Goal: Task Accomplishment & Management: Use online tool/utility

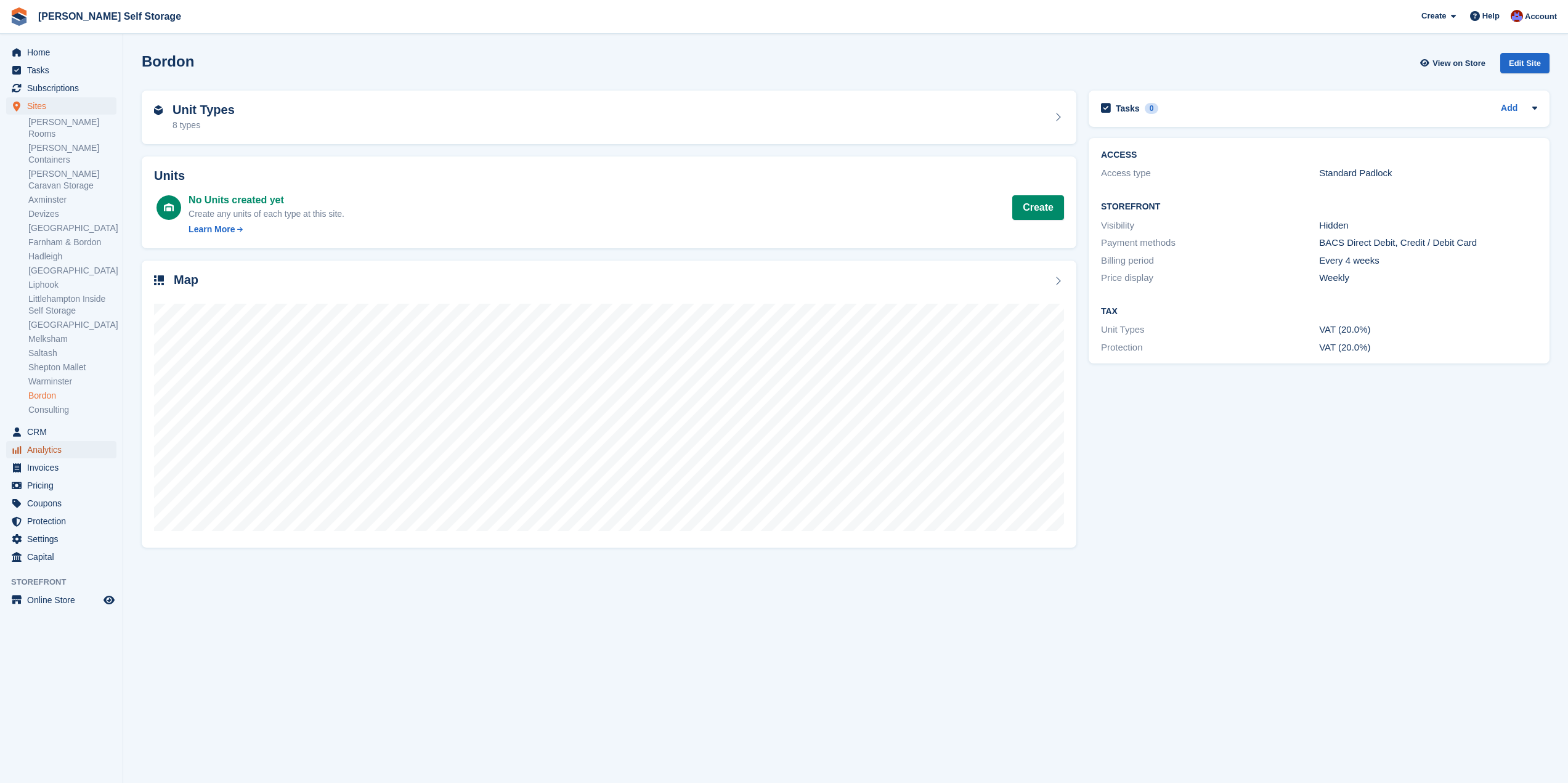
click at [58, 441] on span "Analytics" at bounding box center [64, 449] width 74 height 17
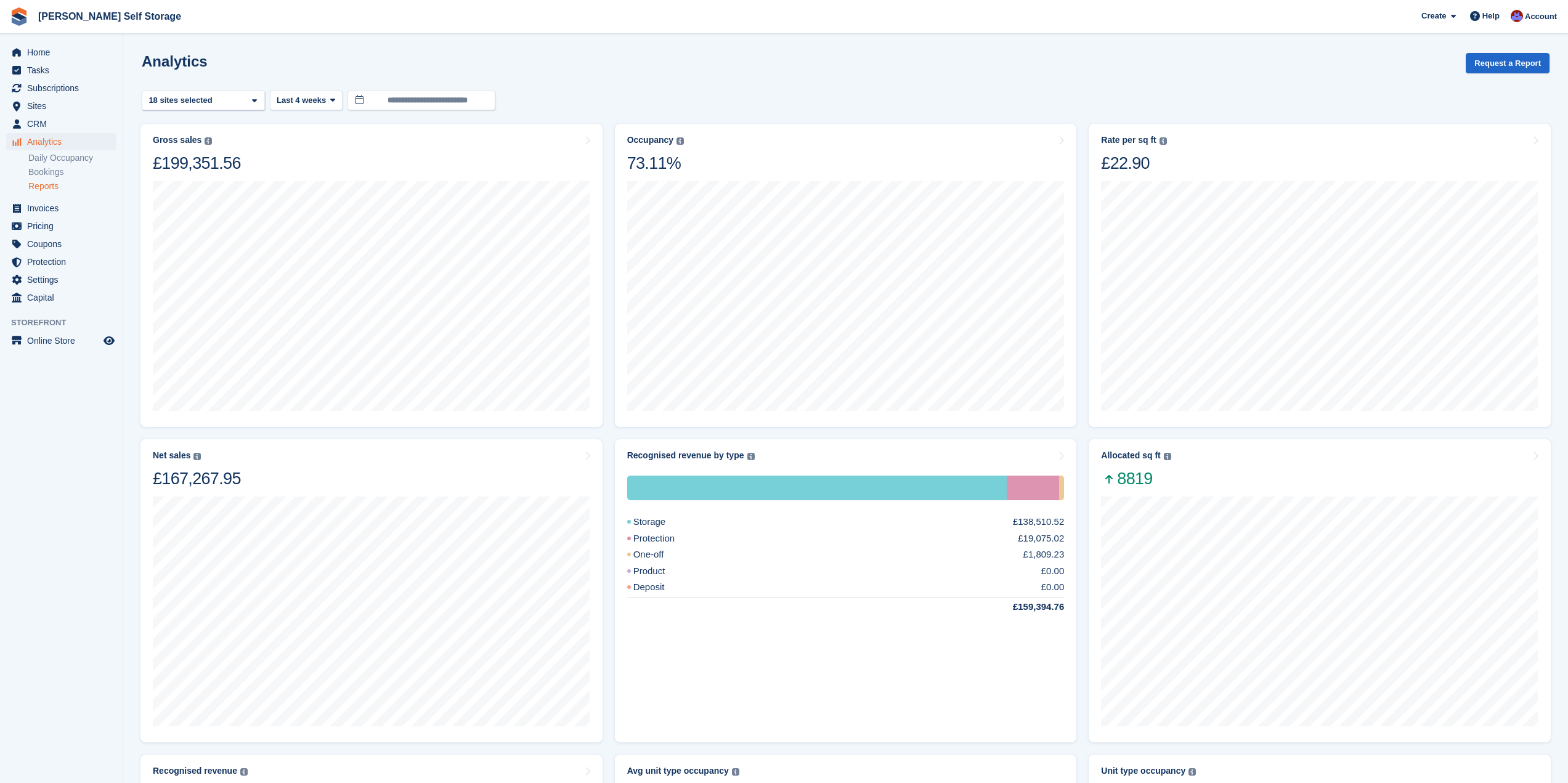
click at [60, 185] on link "Reports" at bounding box center [72, 186] width 88 height 12
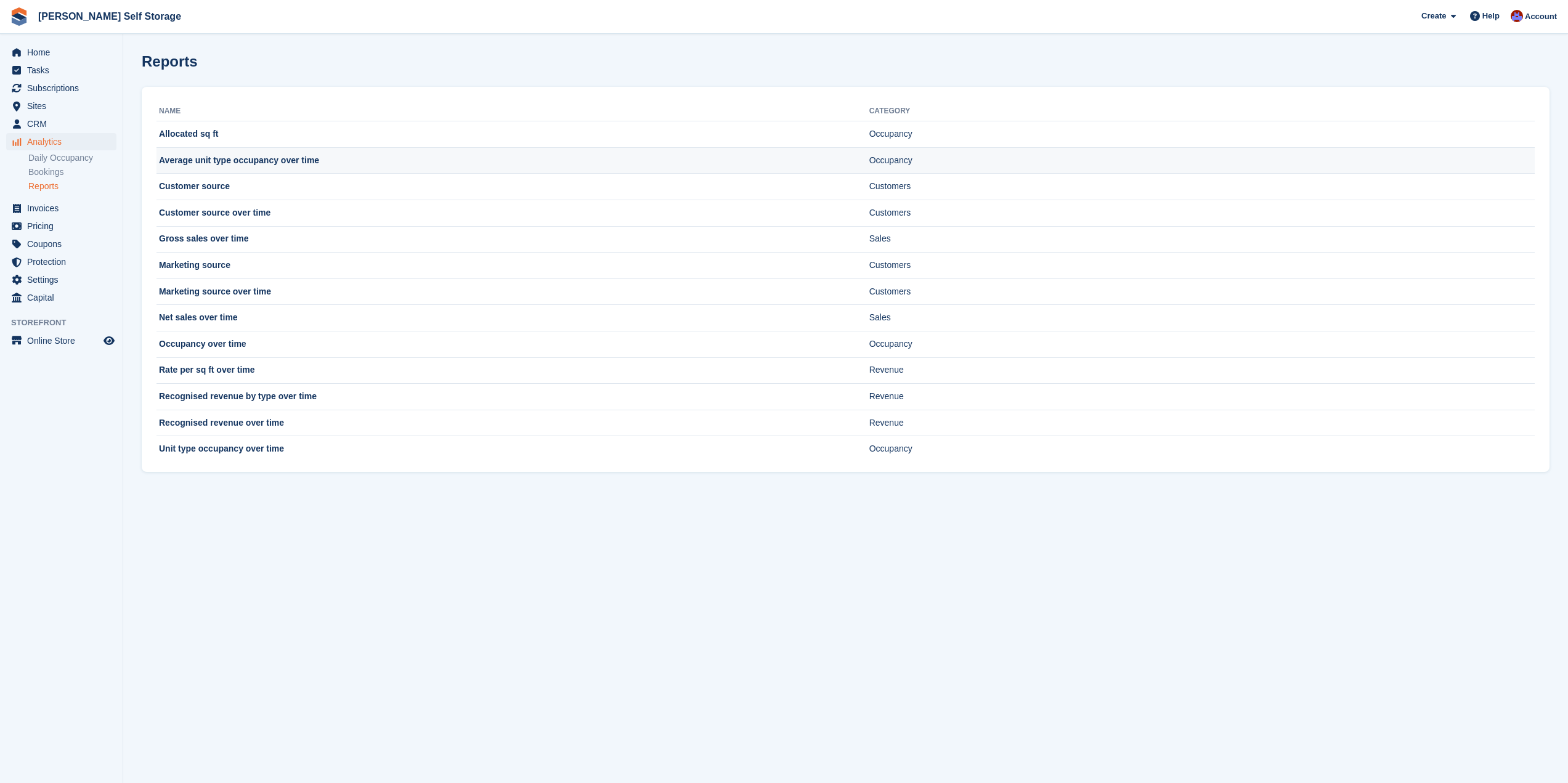
click at [270, 161] on td "Average unit type occupancy over time" at bounding box center [513, 161] width 713 height 27
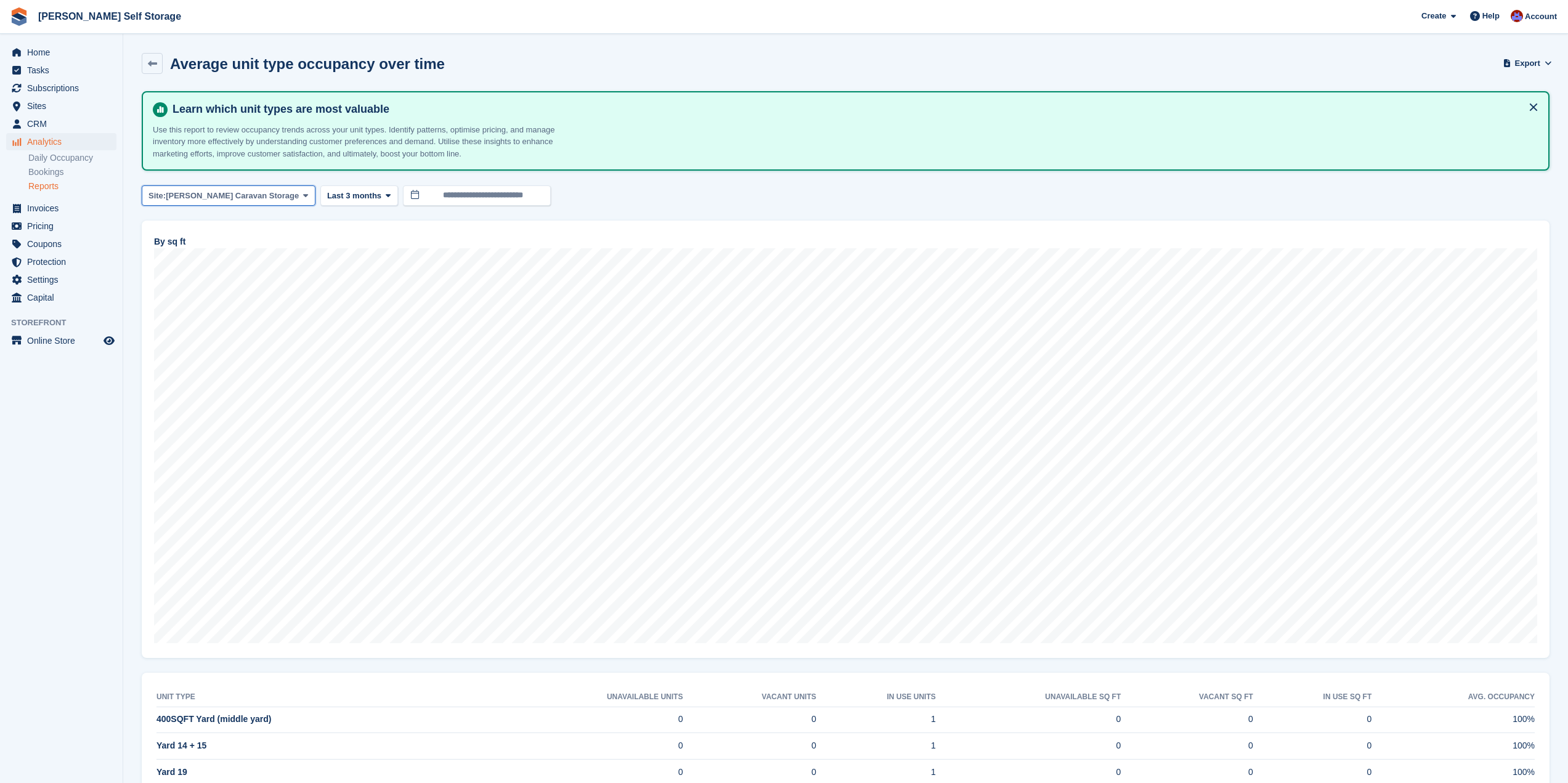
click at [303, 194] on icon at bounding box center [306, 195] width 5 height 8
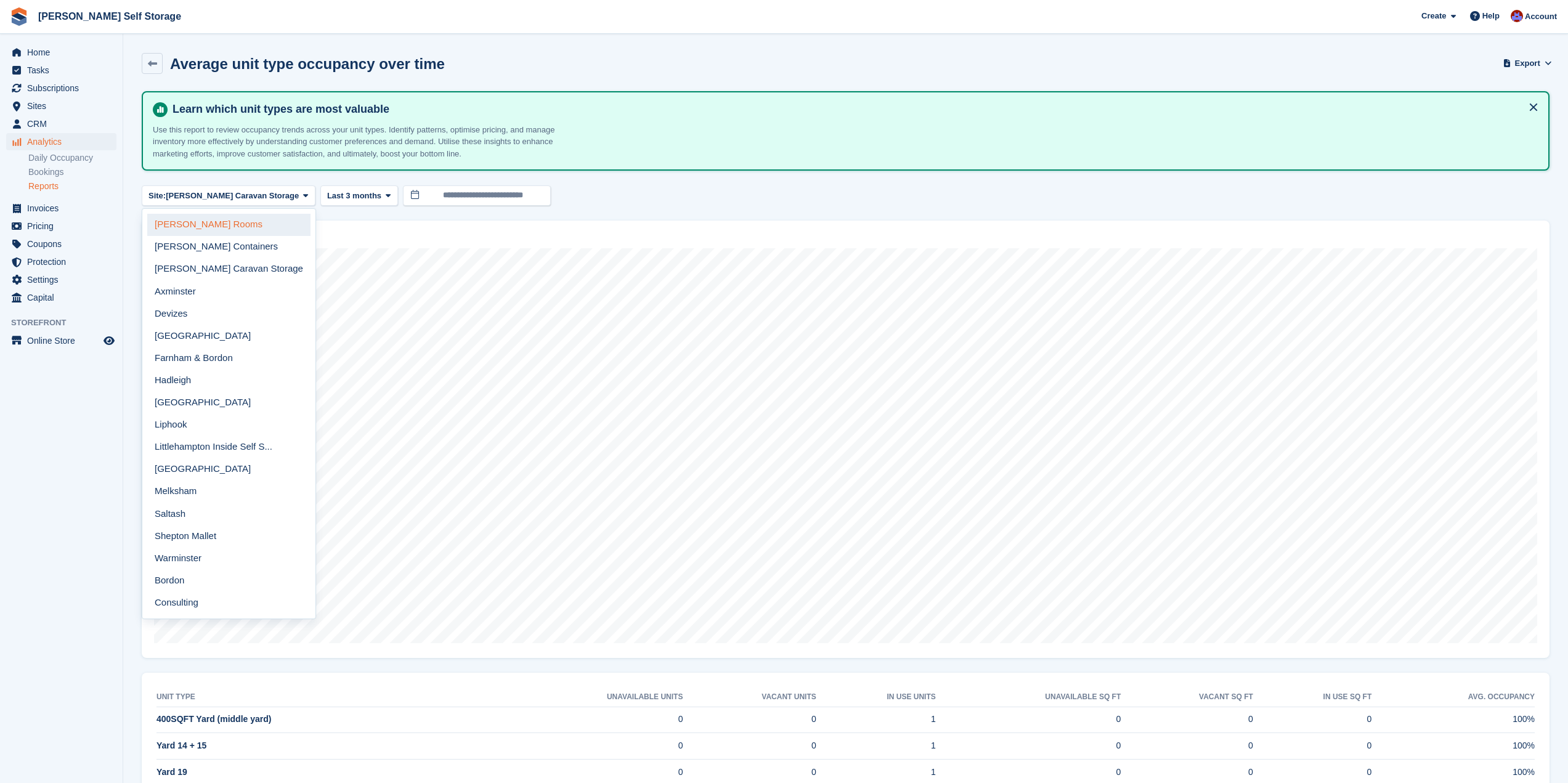
click at [195, 219] on link "[PERSON_NAME] Rooms" at bounding box center [229, 225] width 163 height 22
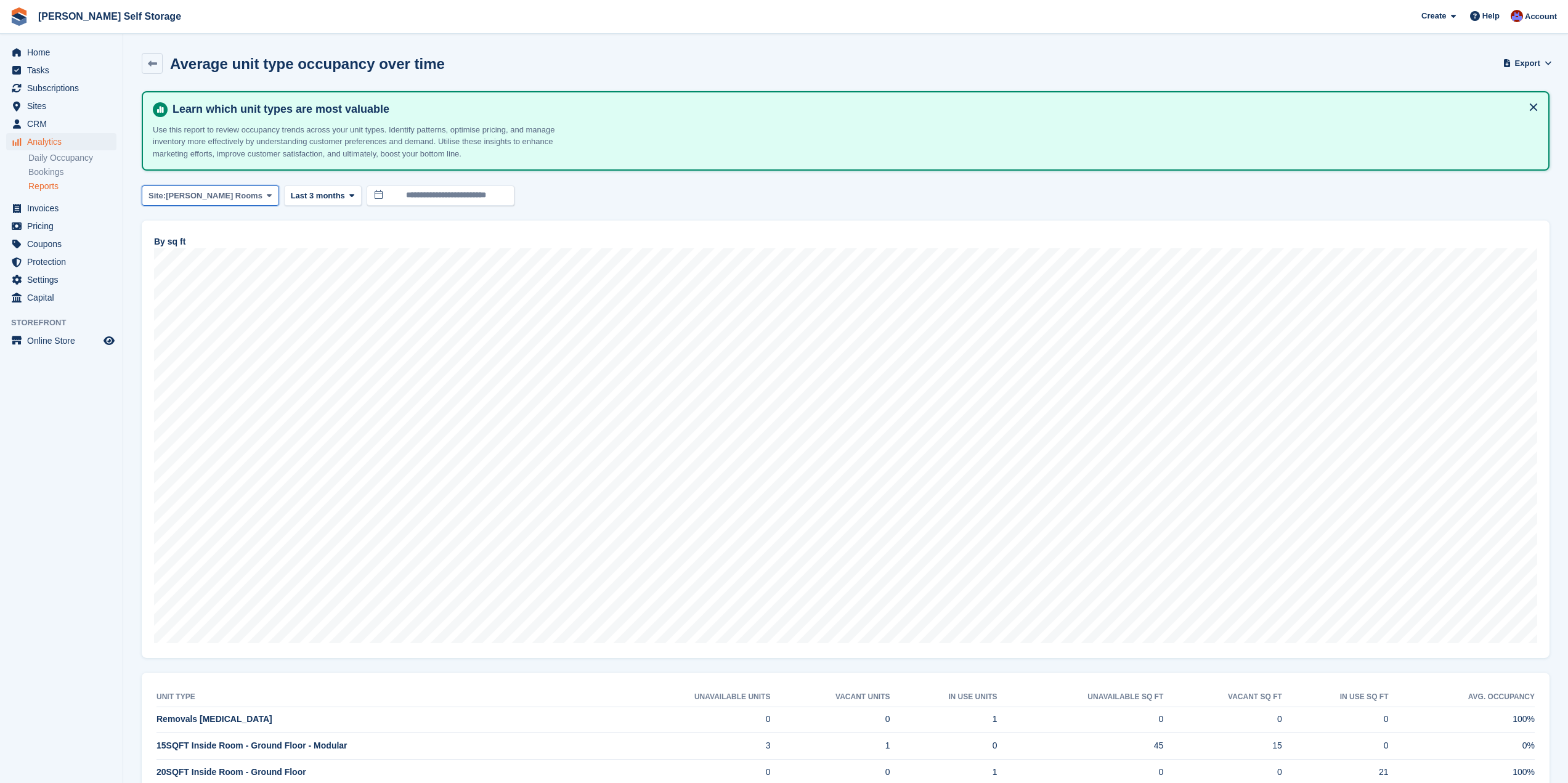
click at [267, 197] on icon at bounding box center [269, 195] width 5 height 8
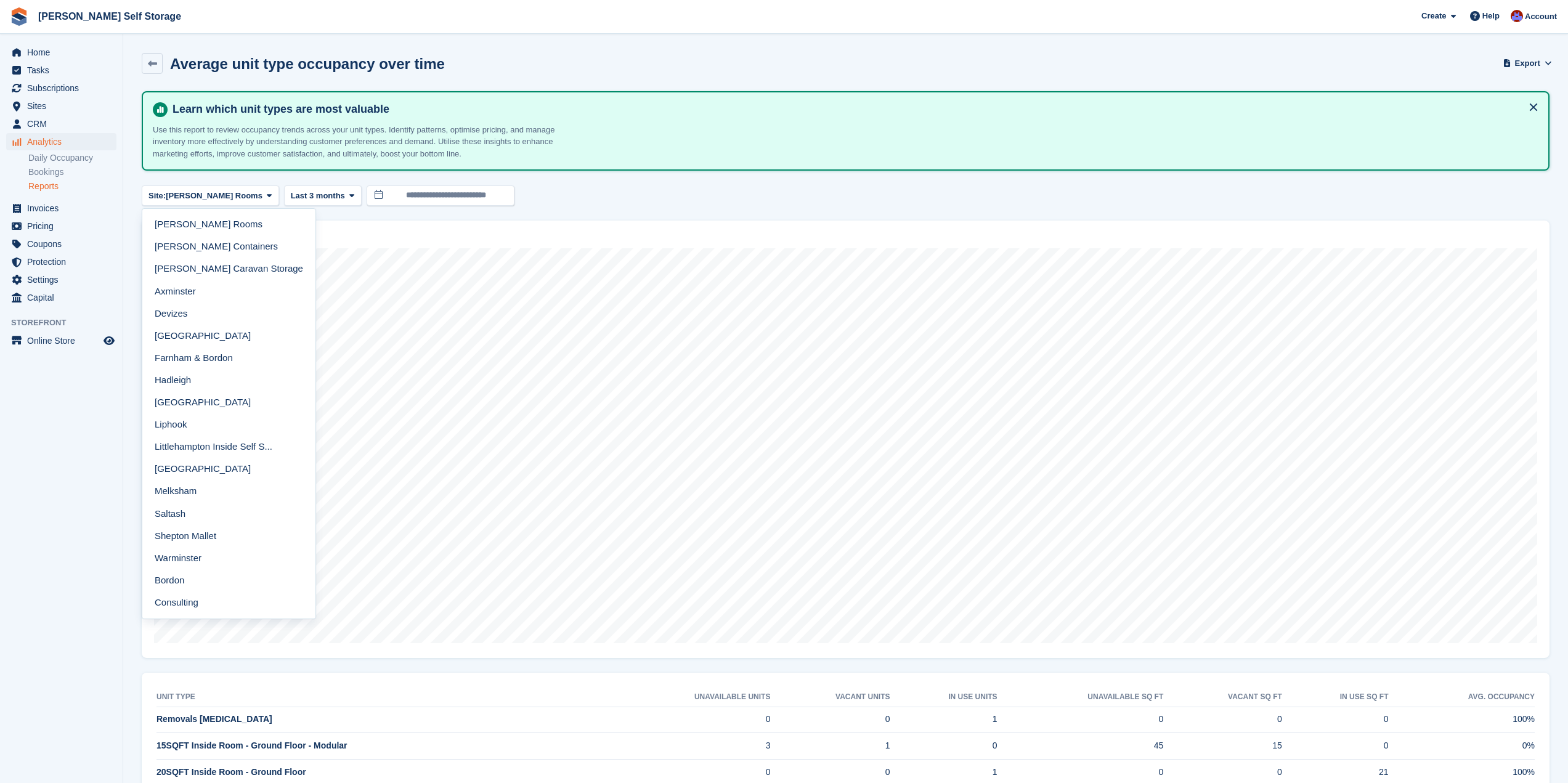
click at [590, 191] on div "Site: [PERSON_NAME] Rooms [PERSON_NAME][GEOGRAPHIC_DATA] [PERSON_NAME] Containe…" at bounding box center [845, 195] width 1408 height 21
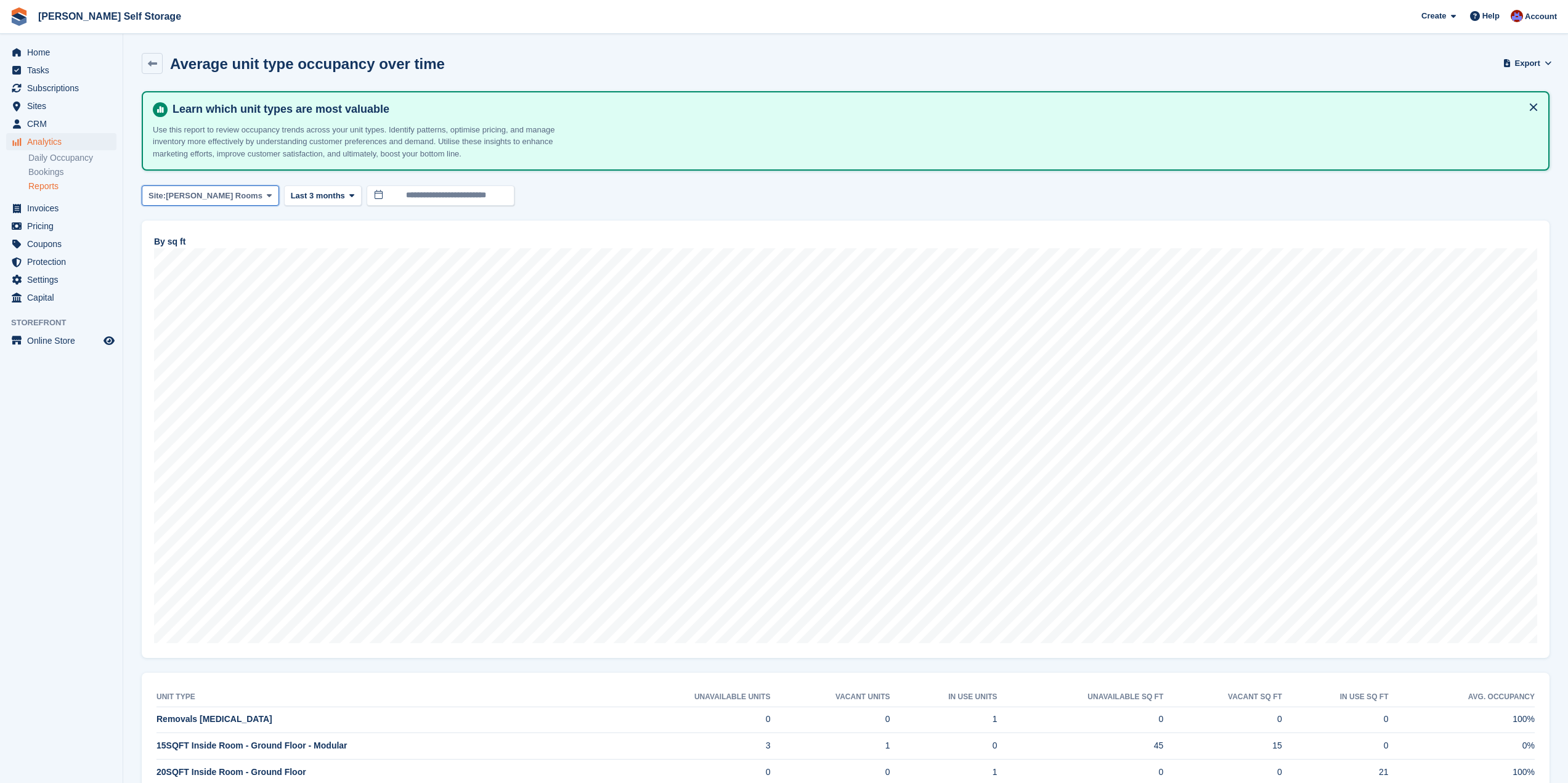
click at [231, 199] on button "Site: [PERSON_NAME] Rooms" at bounding box center [210, 195] width 138 height 21
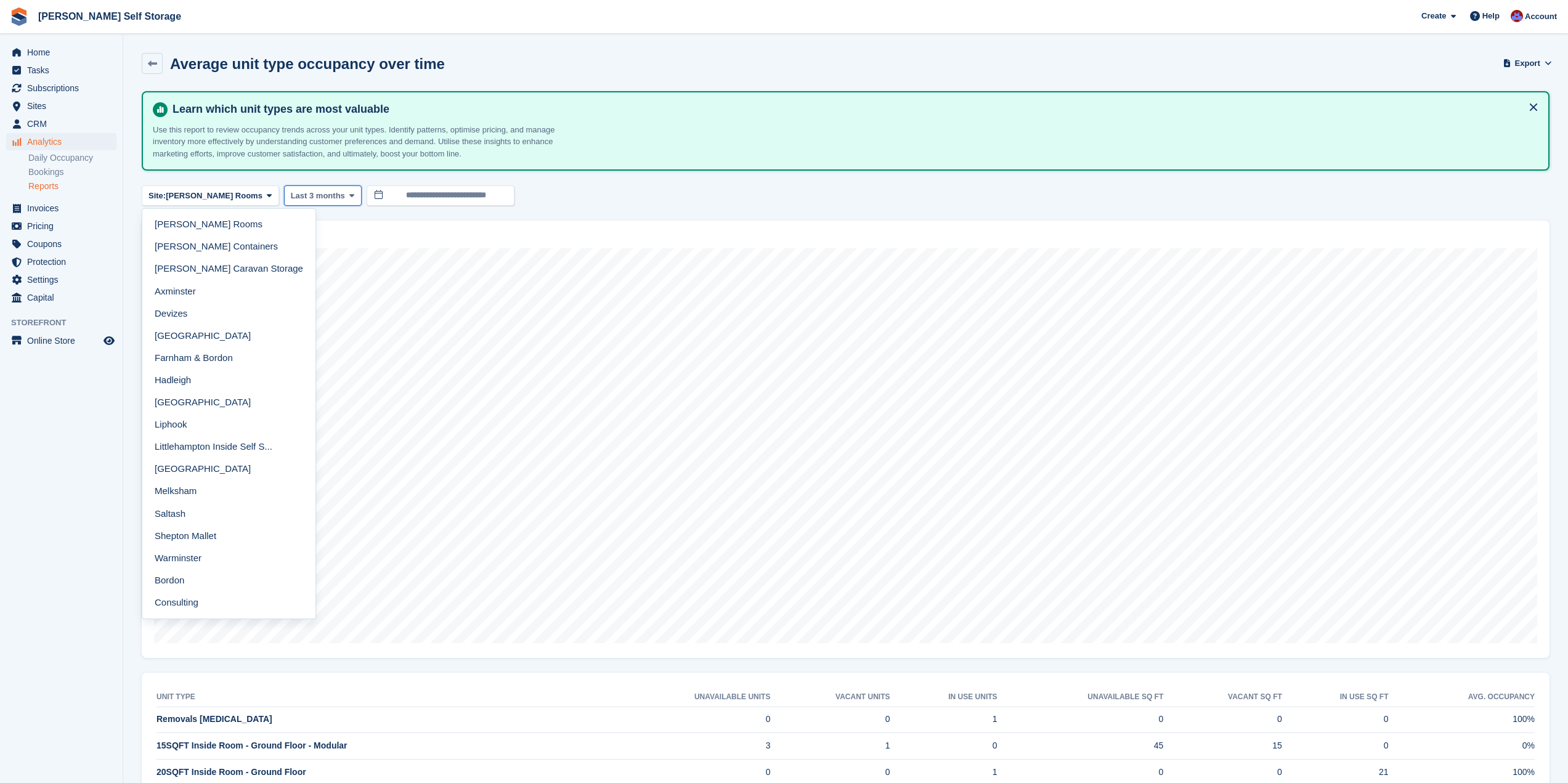
click at [347, 195] on span at bounding box center [352, 195] width 10 height 10
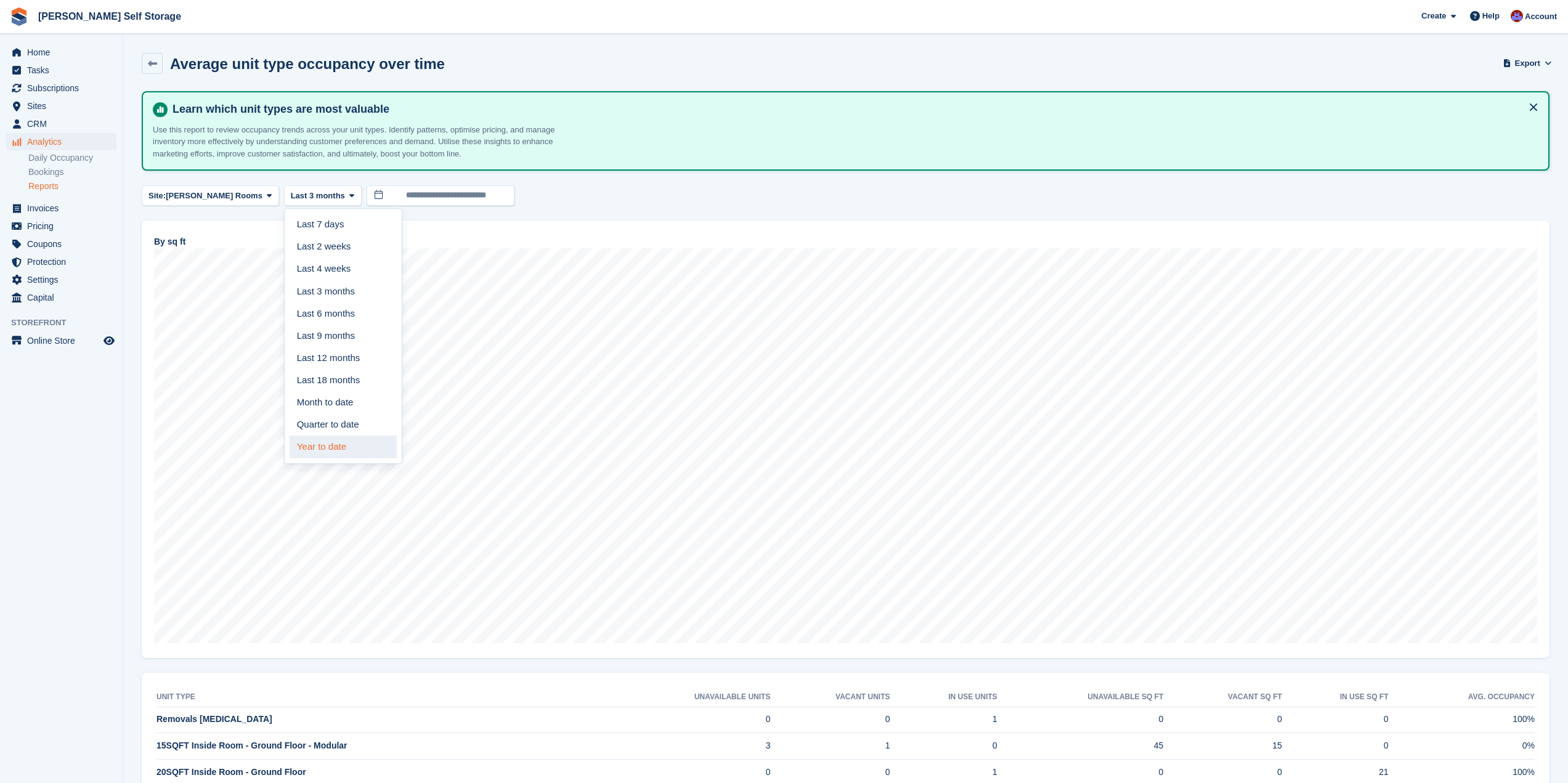
click at [290, 448] on link "Year to date" at bounding box center [343, 447] width 107 height 22
click at [267, 199] on icon at bounding box center [269, 195] width 5 height 8
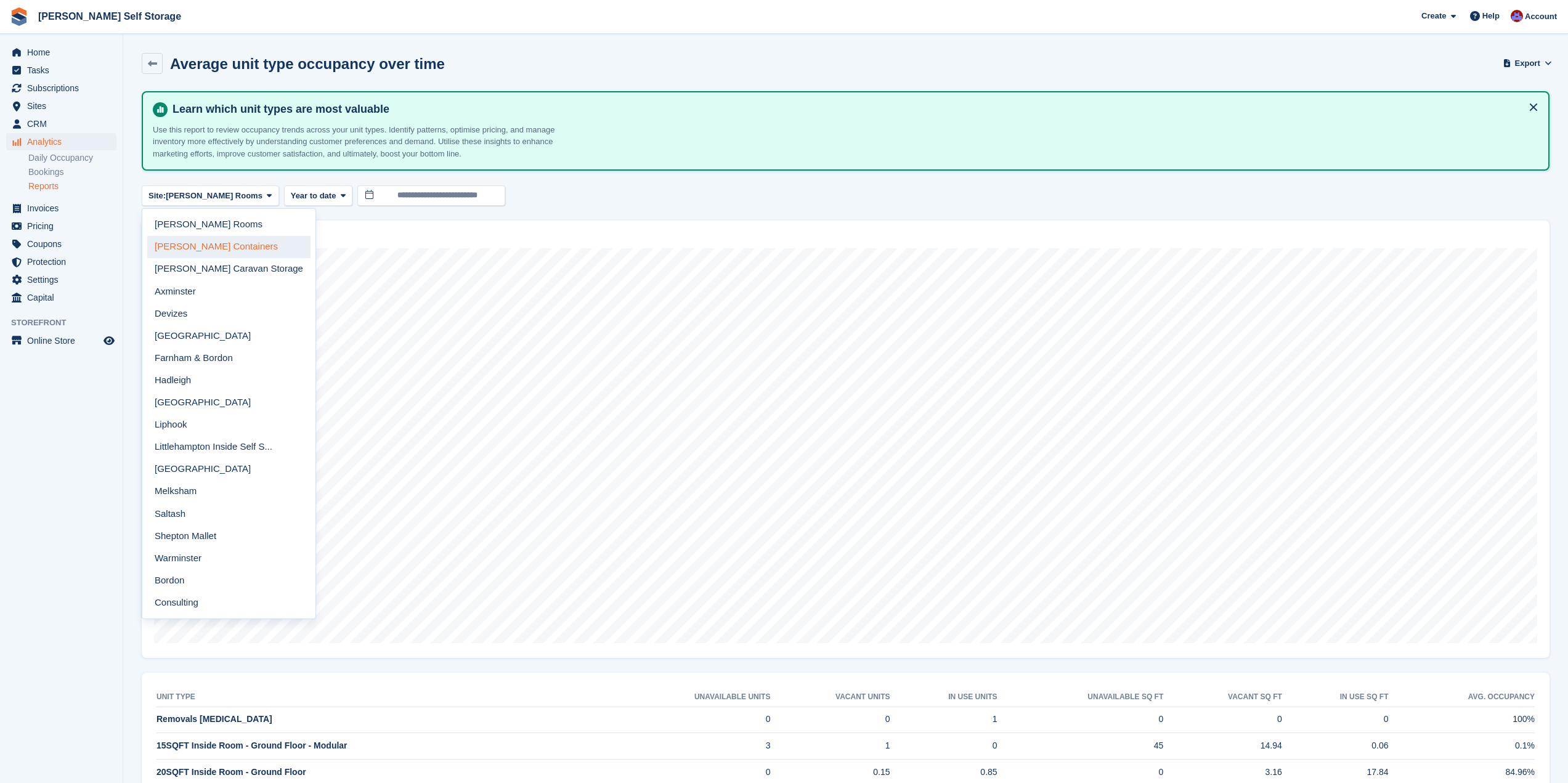
click at [208, 249] on link "[PERSON_NAME] Containers" at bounding box center [229, 247] width 163 height 22
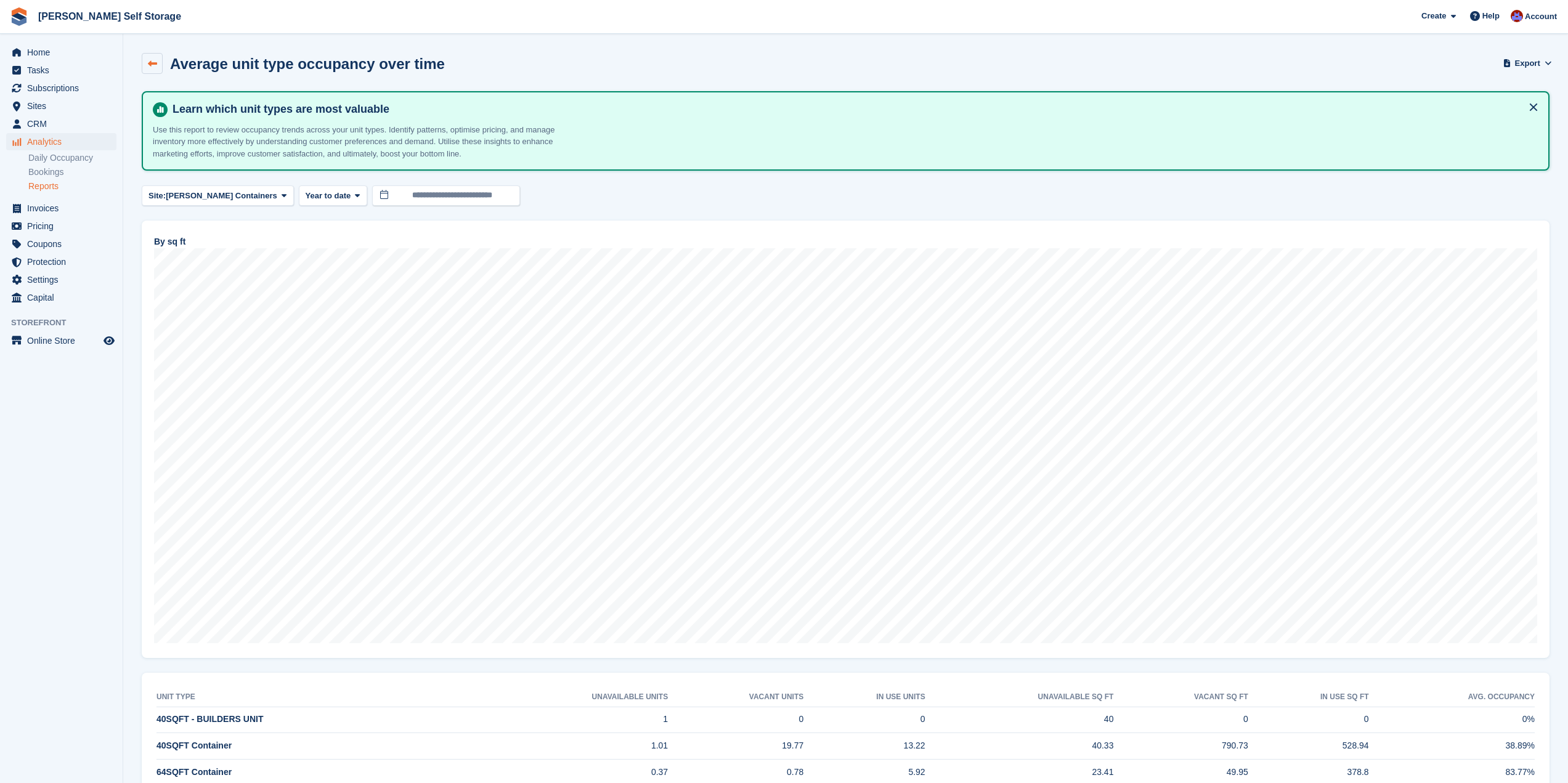
click at [151, 66] on icon at bounding box center [152, 64] width 9 height 9
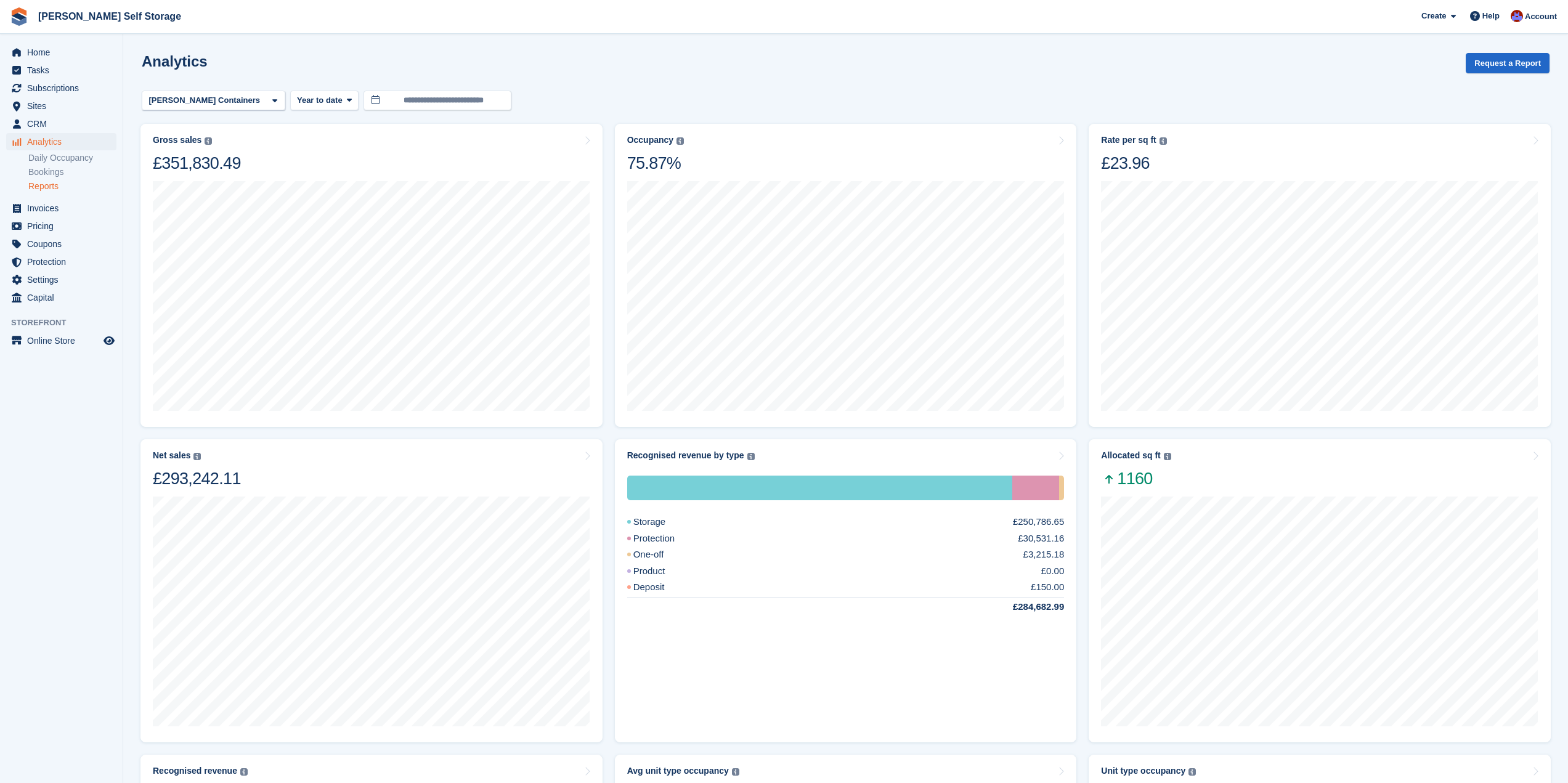
click at [51, 183] on link "Reports" at bounding box center [72, 186] width 88 height 12
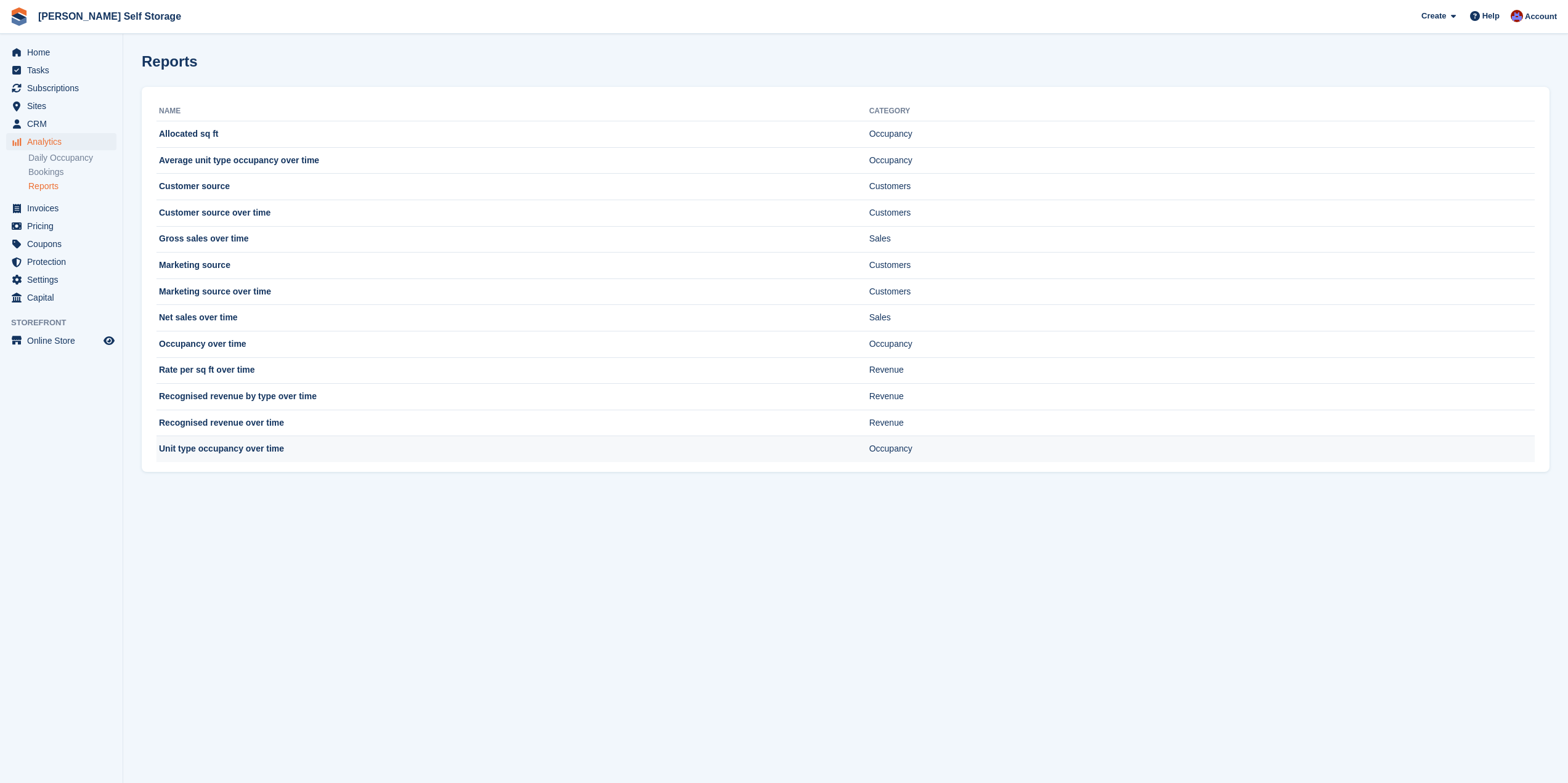
click at [324, 451] on td "Unit type occupancy over time" at bounding box center [513, 449] width 713 height 26
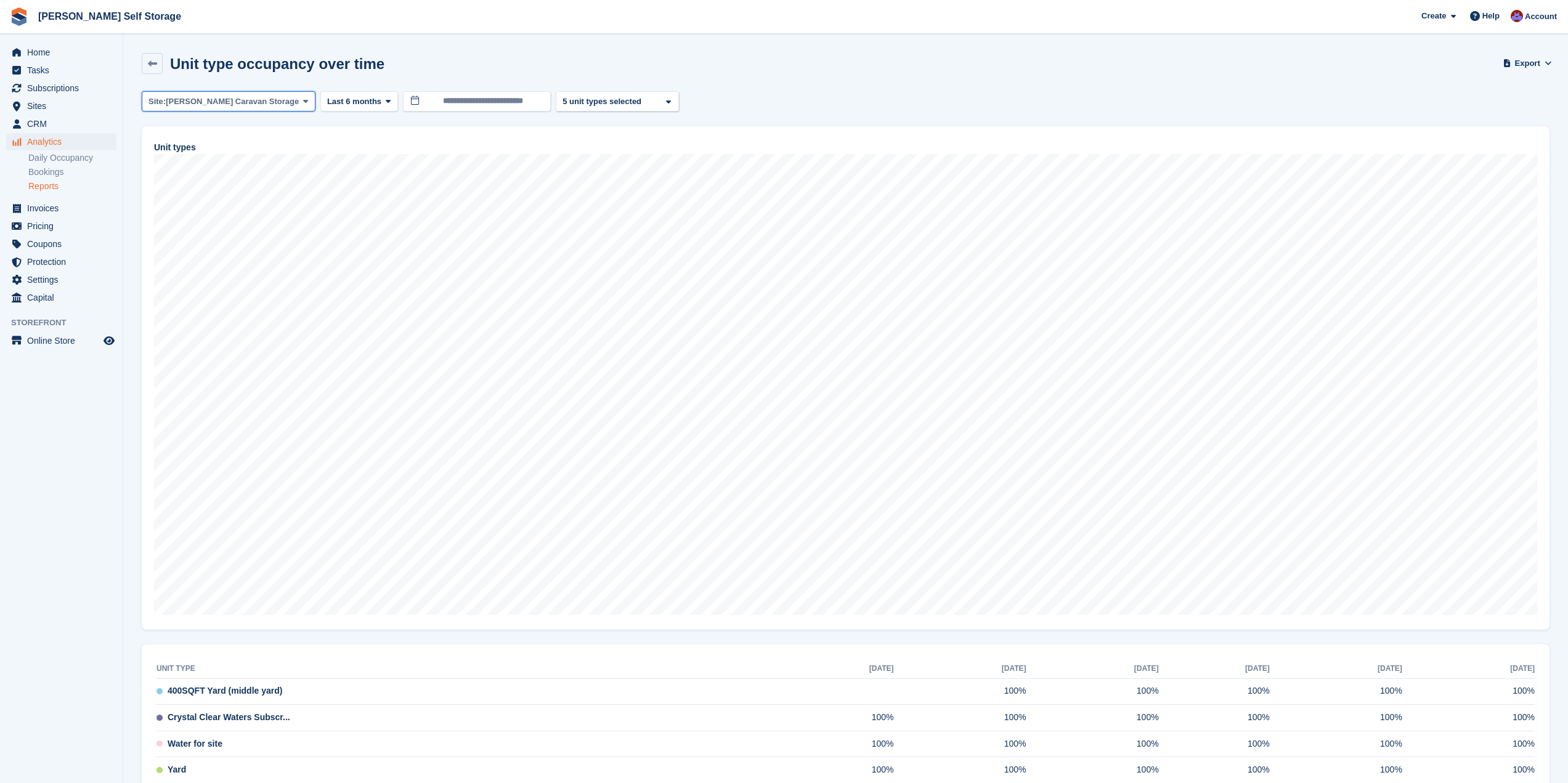
click at [303, 98] on icon at bounding box center [306, 101] width 5 height 8
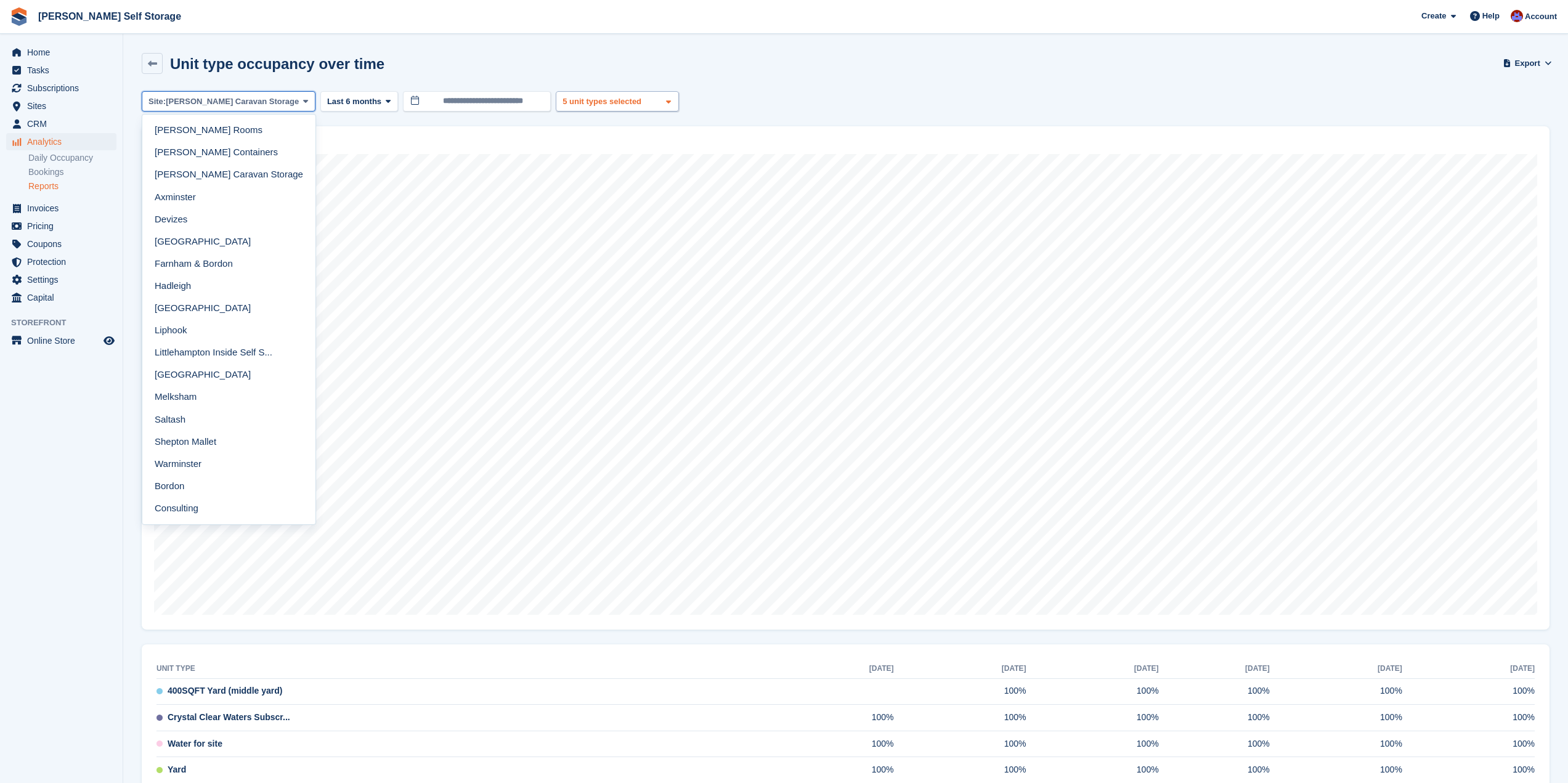
click at [664, 104] on span at bounding box center [668, 101] width 10 height 10
click at [569, 133] on button "Select All" at bounding box center [595, 134] width 53 height 21
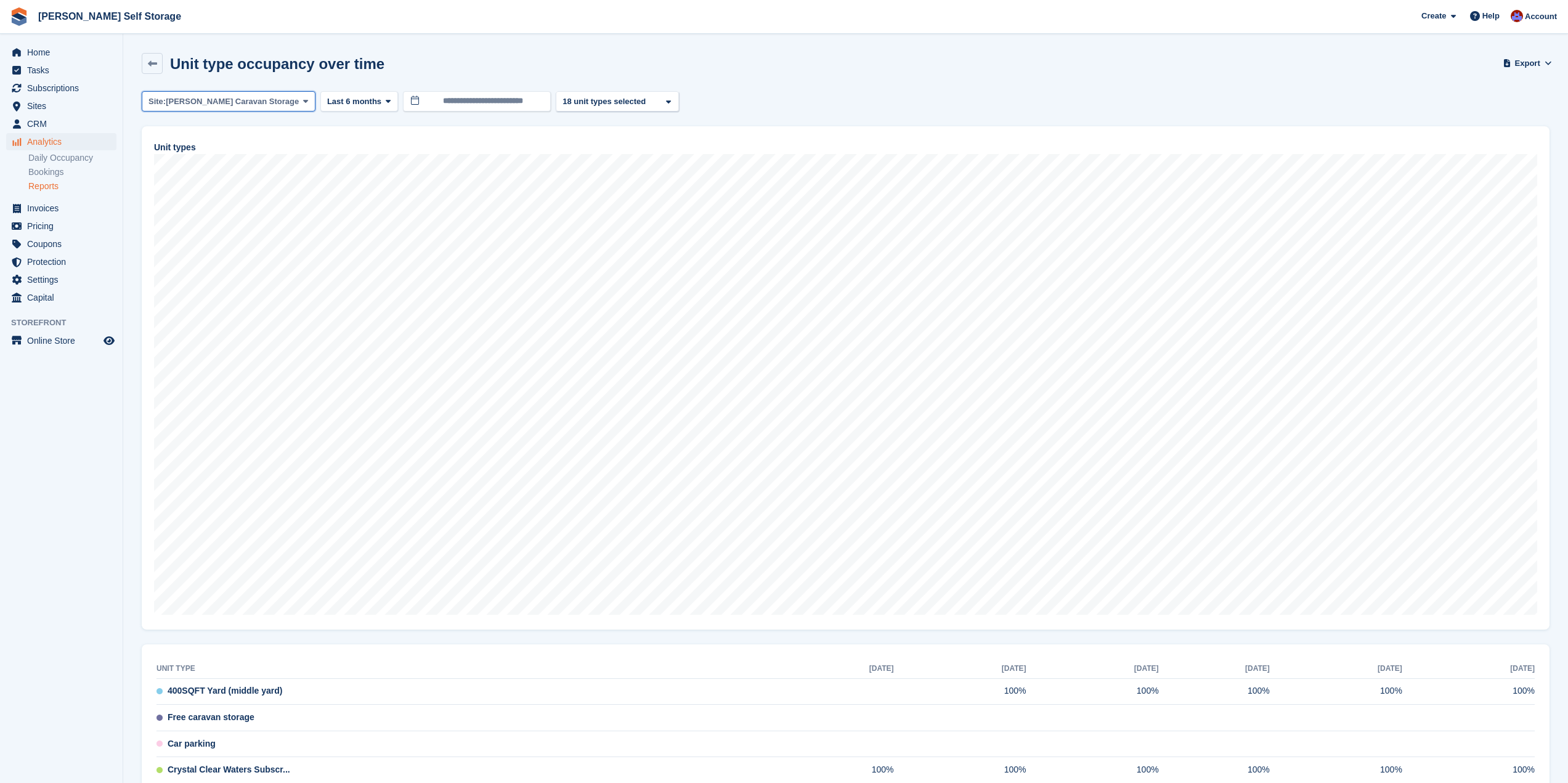
click at [301, 102] on span at bounding box center [305, 100] width 10 height 10
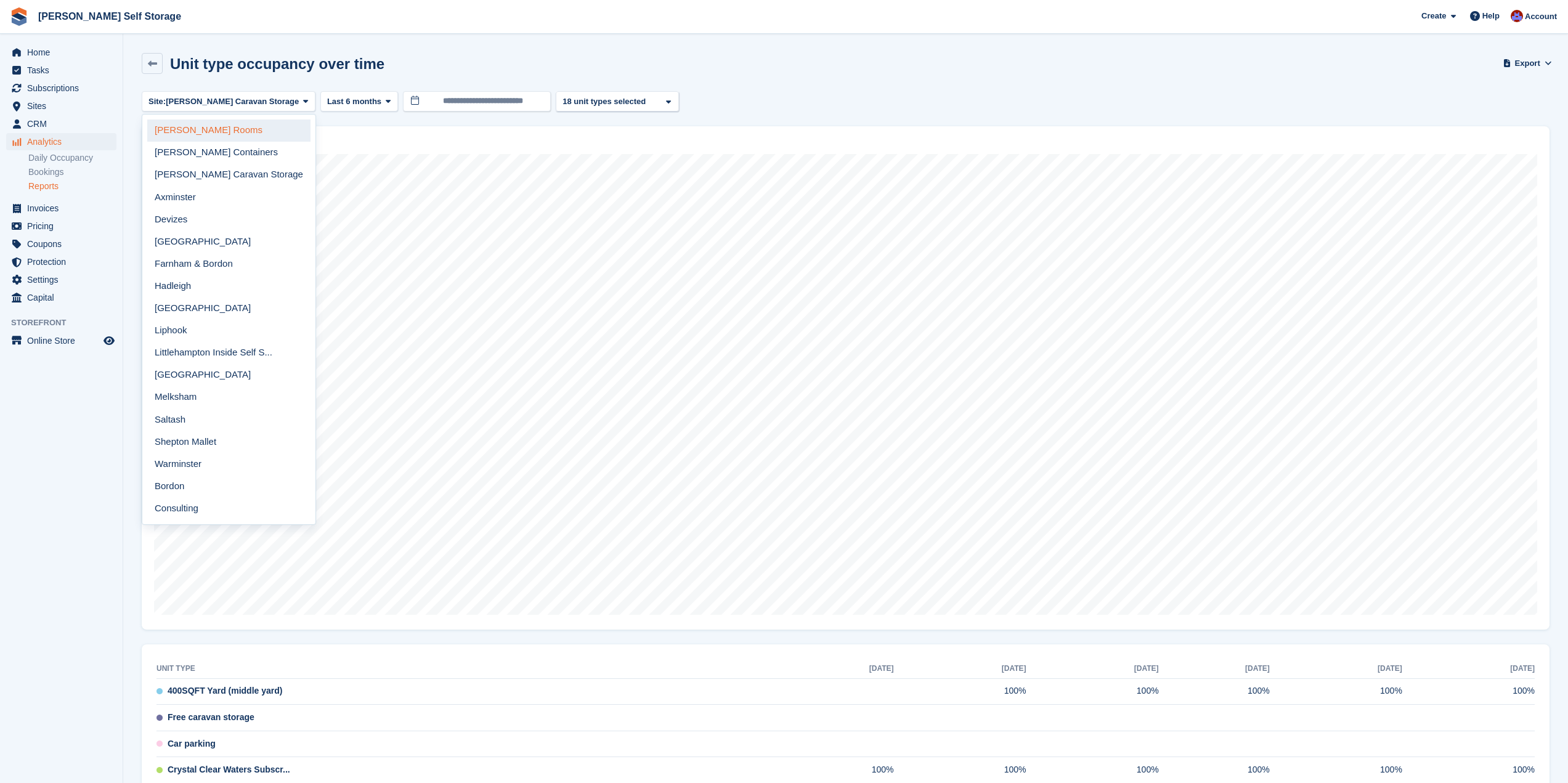
click at [248, 133] on link "[PERSON_NAME] Rooms" at bounding box center [229, 131] width 163 height 22
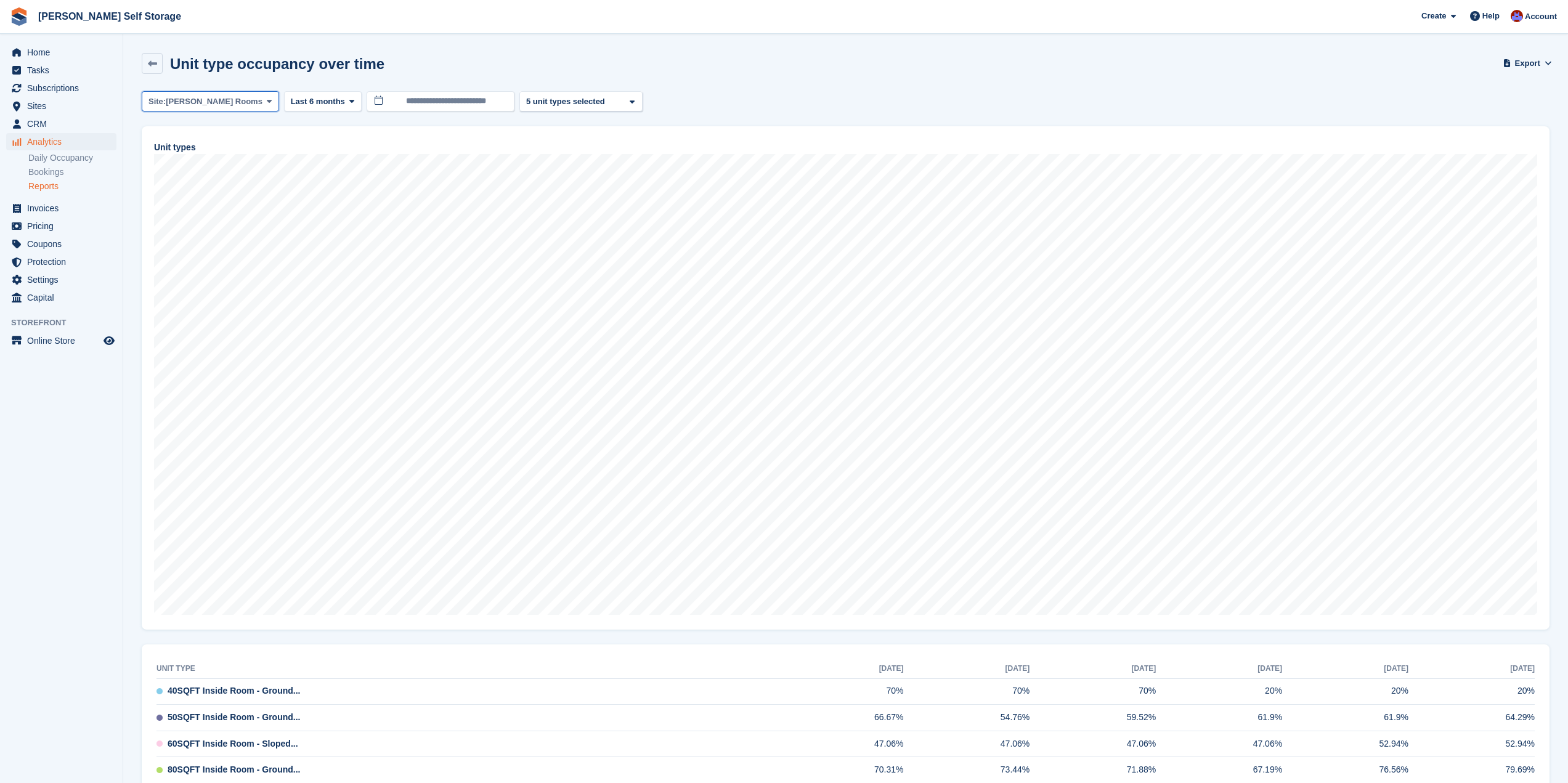
click at [267, 100] on icon at bounding box center [269, 101] width 5 height 8
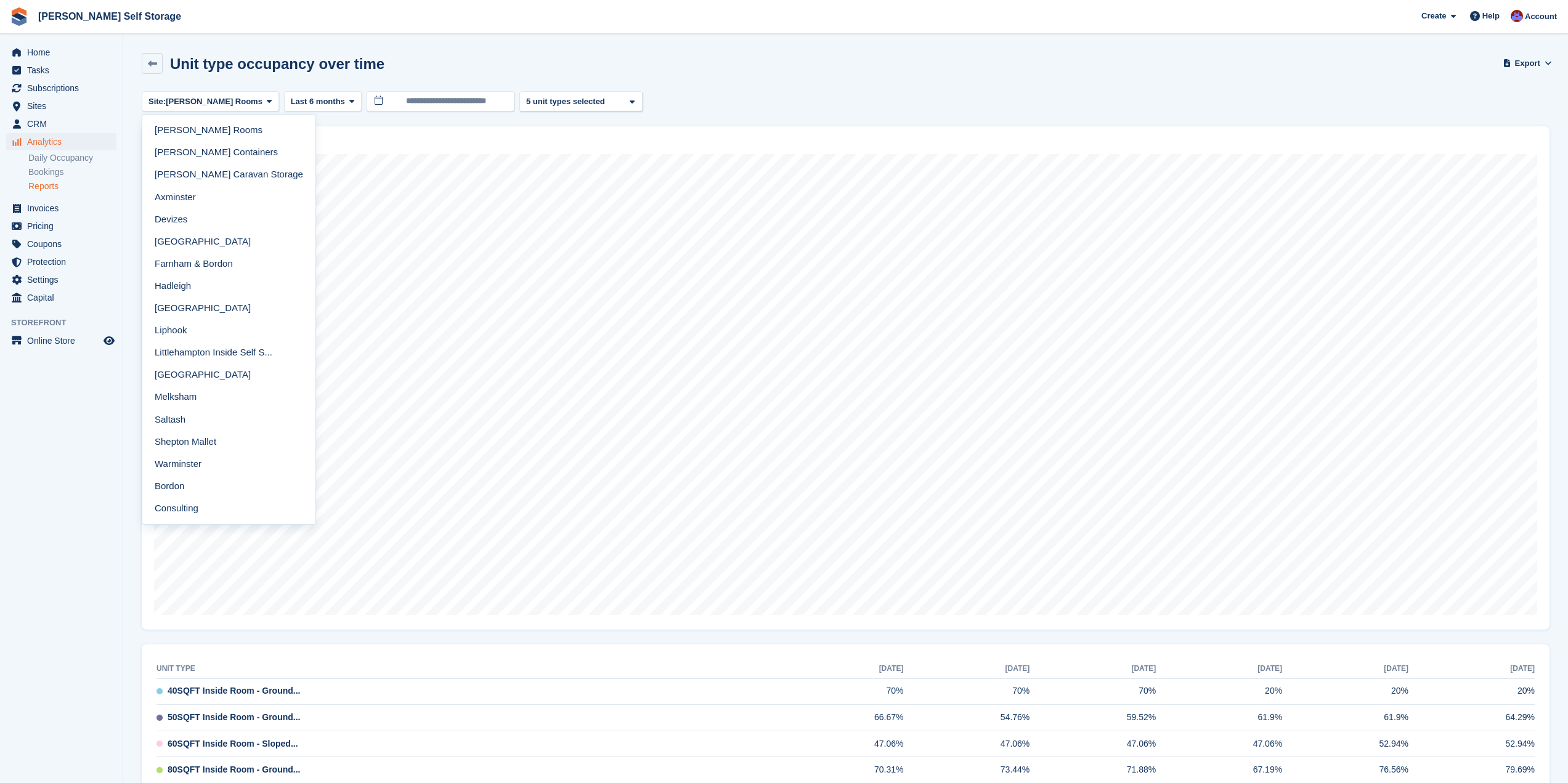
click at [56, 185] on link "Reports" at bounding box center [72, 186] width 88 height 12
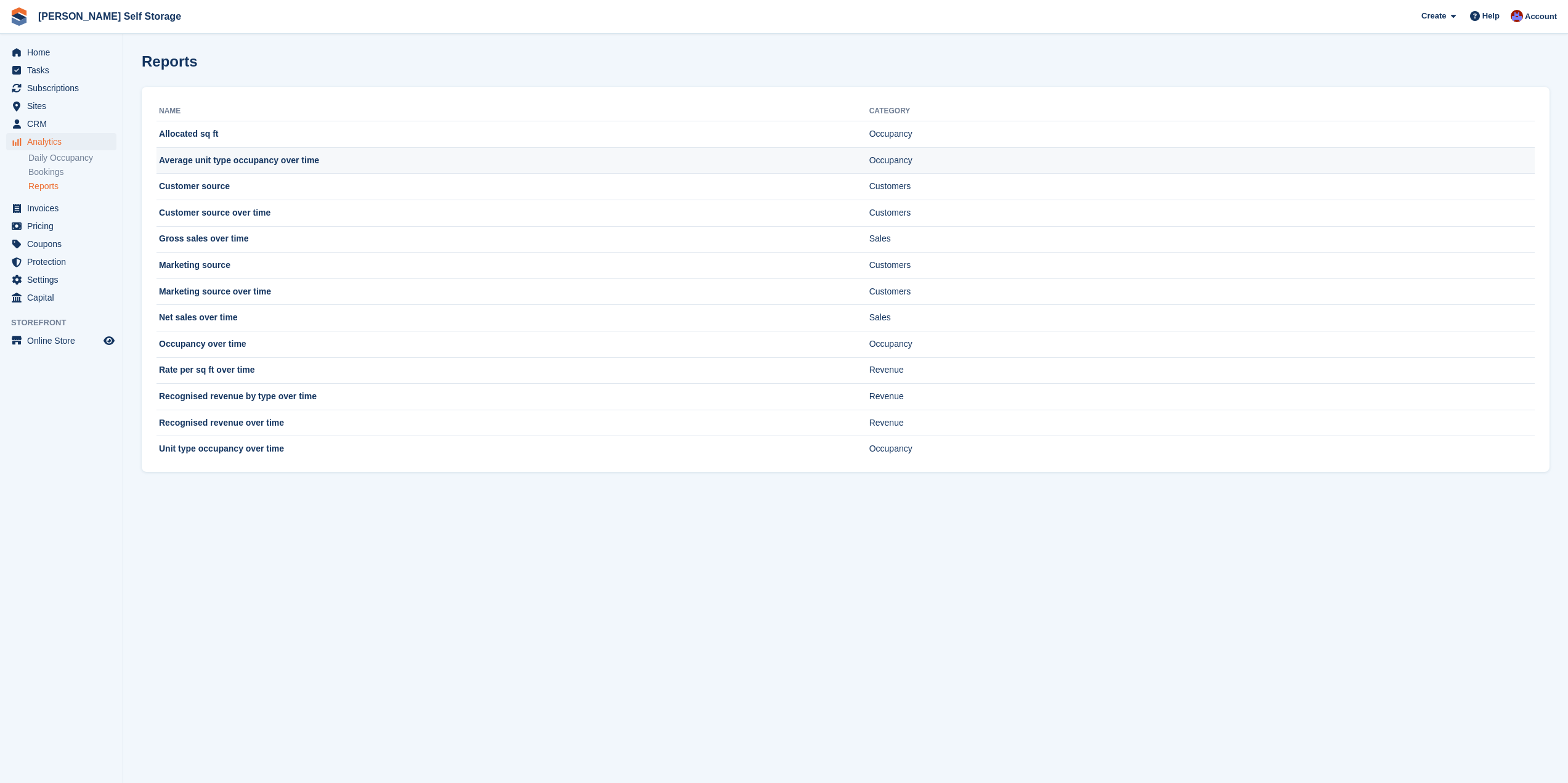
click at [241, 166] on td "Average unit type occupancy over time" at bounding box center [513, 161] width 713 height 27
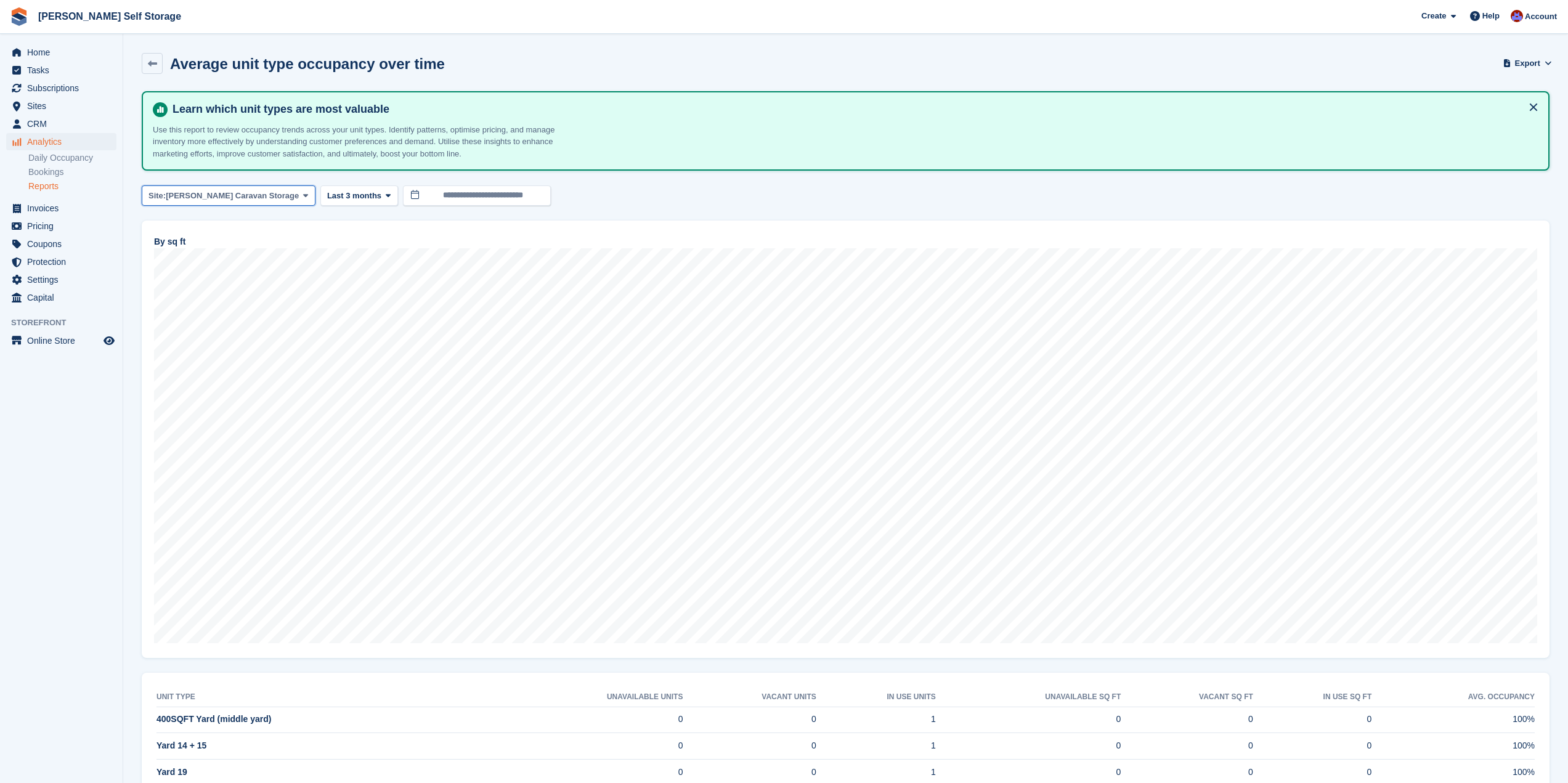
click at [301, 191] on span at bounding box center [305, 195] width 10 height 10
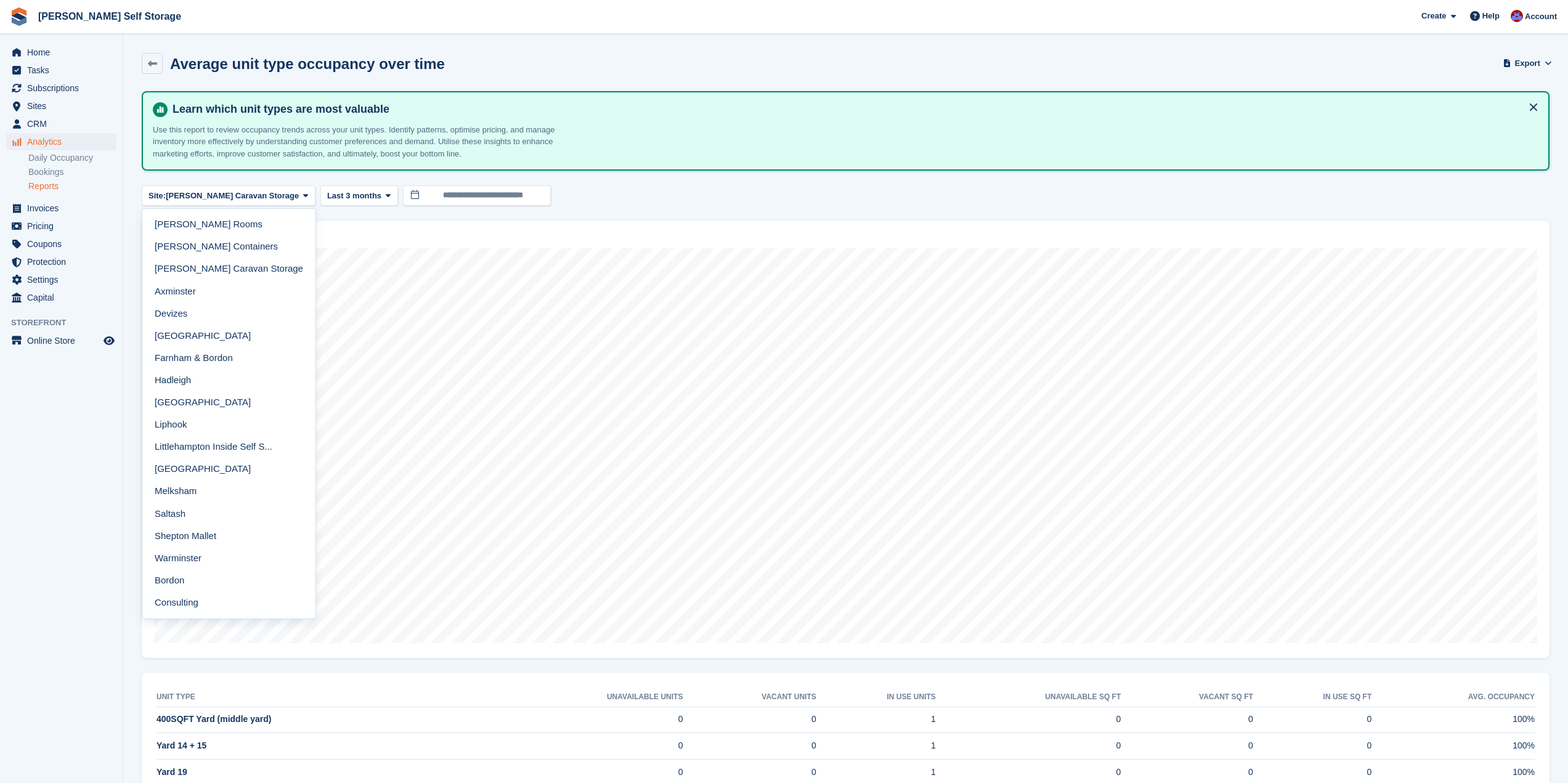
click at [542, 188] on div "Site: [PERSON_NAME] Caravan Storage [PERSON_NAME][GEOGRAPHIC_DATA] [PERSON_NAME…" at bounding box center [845, 195] width 1408 height 21
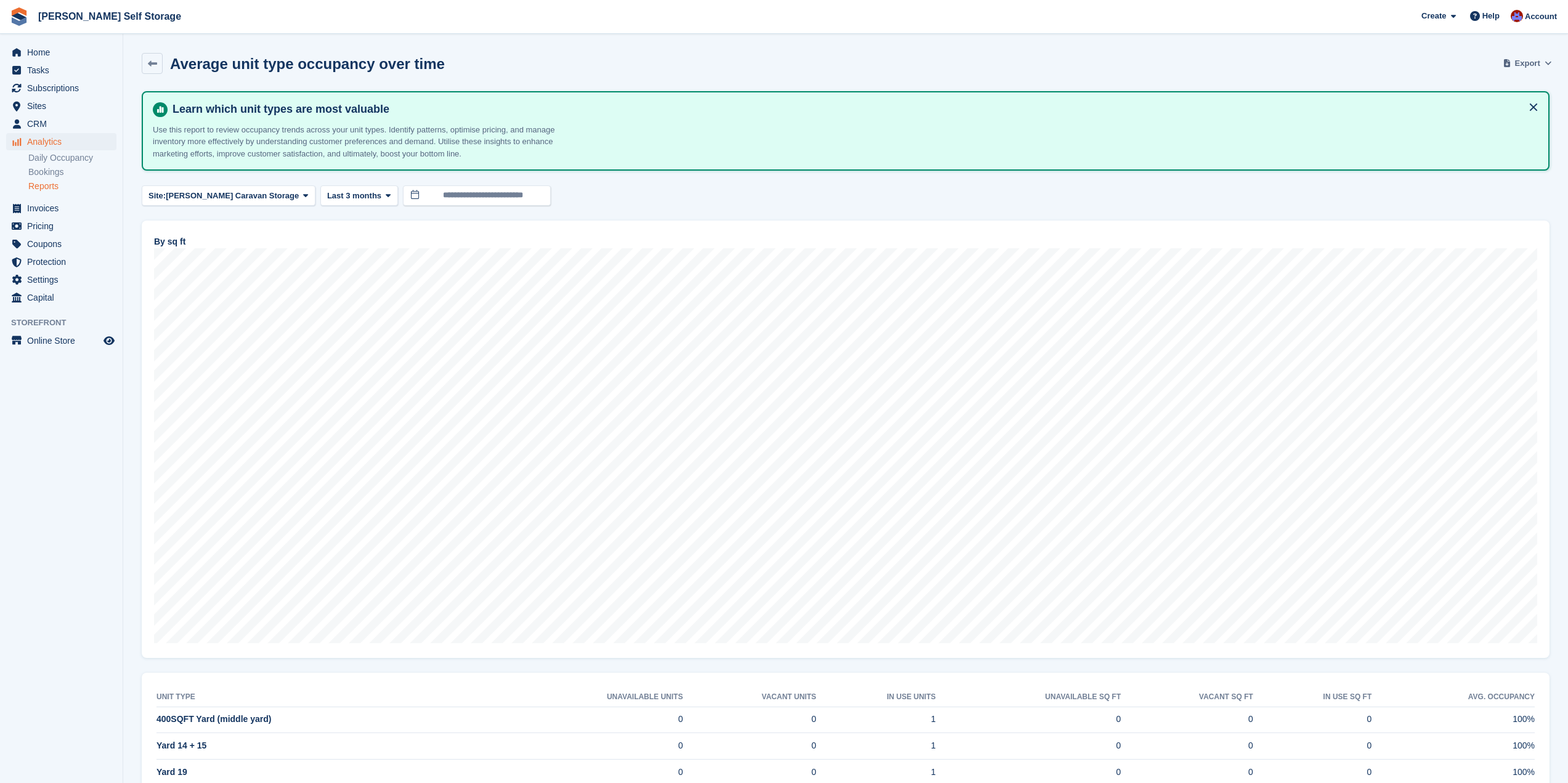
click at [1547, 64] on icon at bounding box center [1547, 63] width 7 height 8
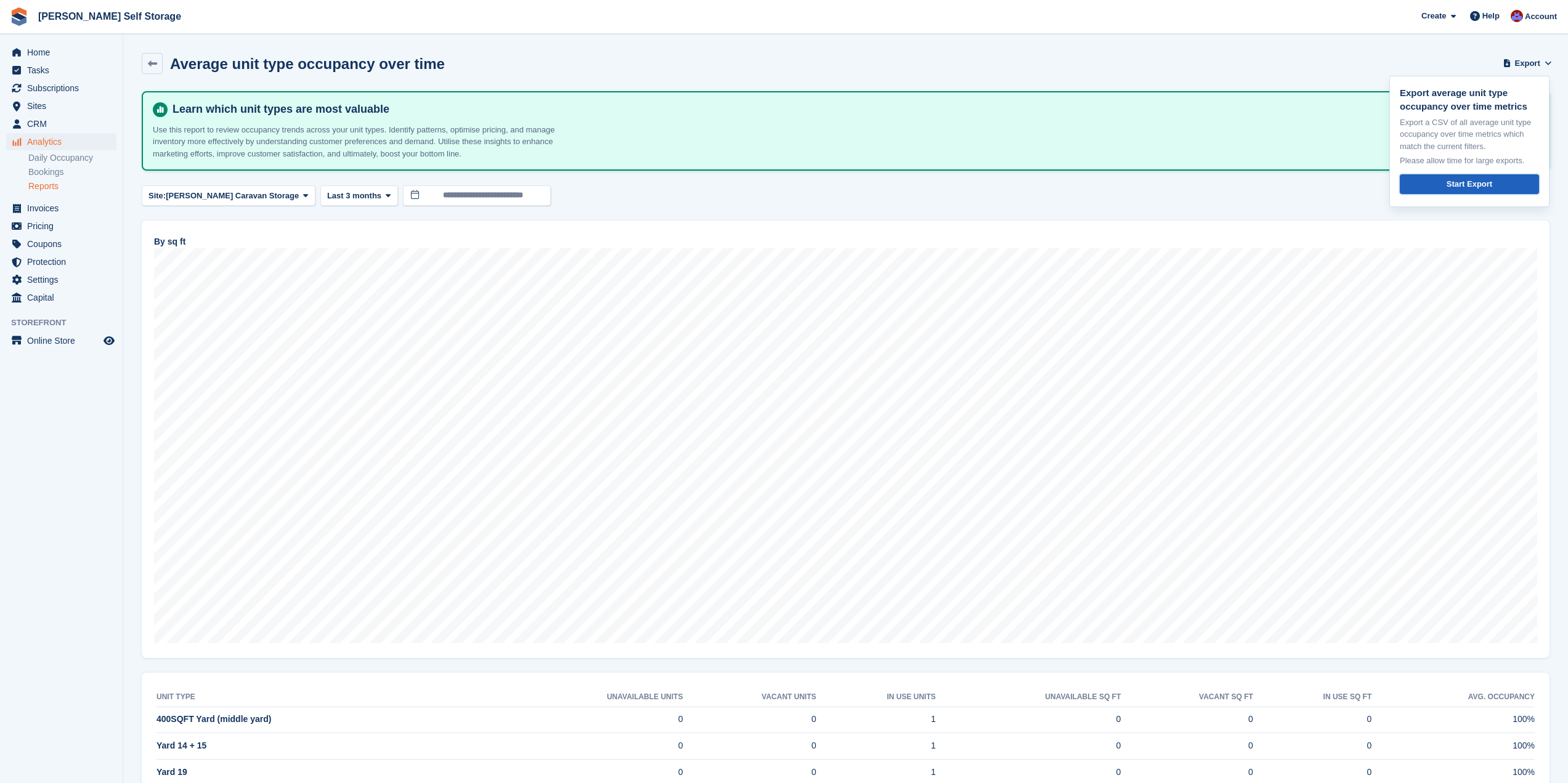
click at [1460, 185] on div "Start Export" at bounding box center [1469, 184] width 46 height 13
click at [252, 202] on button "Site: [PERSON_NAME] Caravan Storage" at bounding box center [228, 195] width 174 height 21
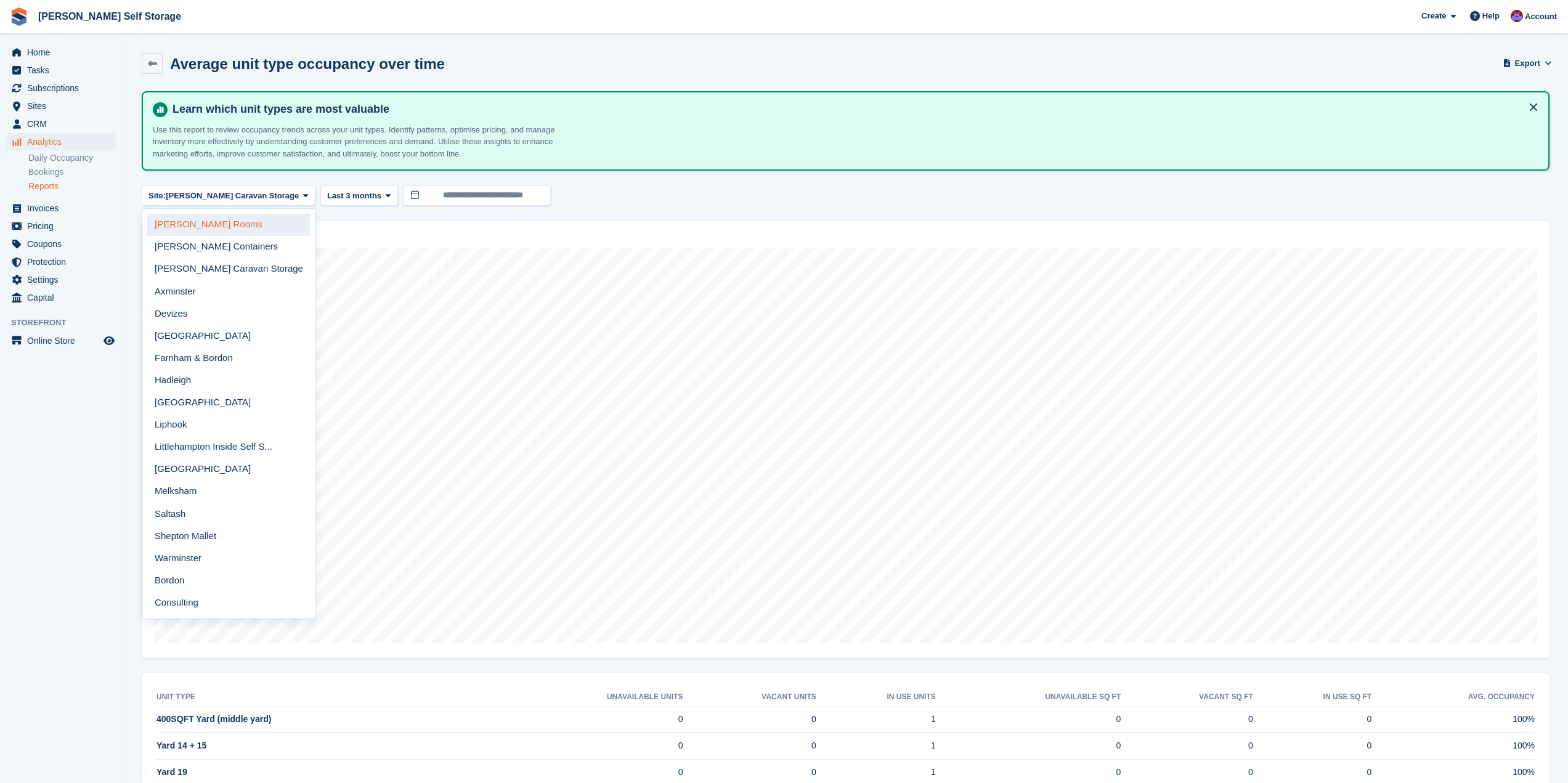
click at [223, 234] on link "[PERSON_NAME] Rooms" at bounding box center [229, 225] width 163 height 22
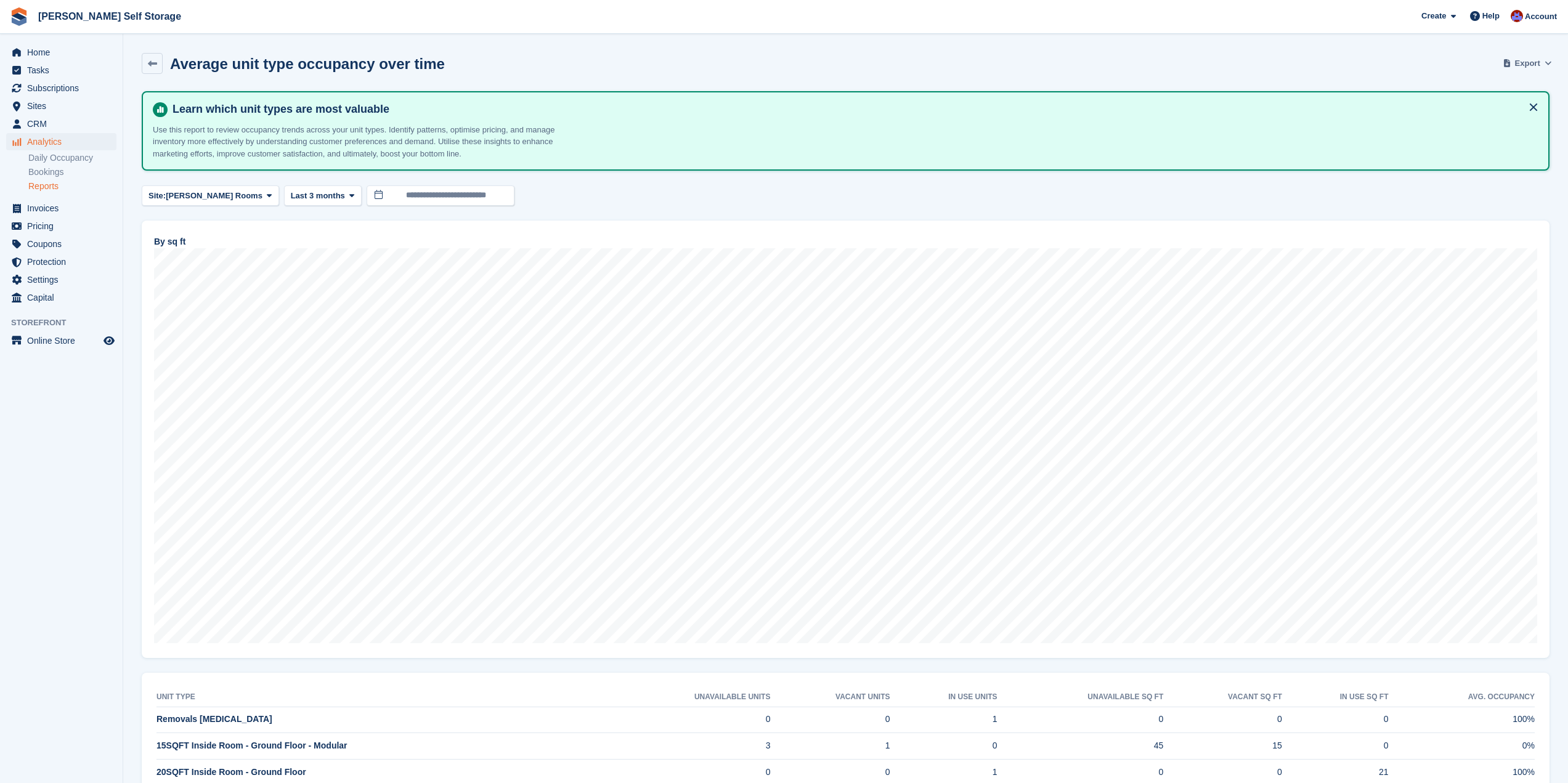
click at [1525, 62] on span "Export" at bounding box center [1527, 64] width 25 height 13
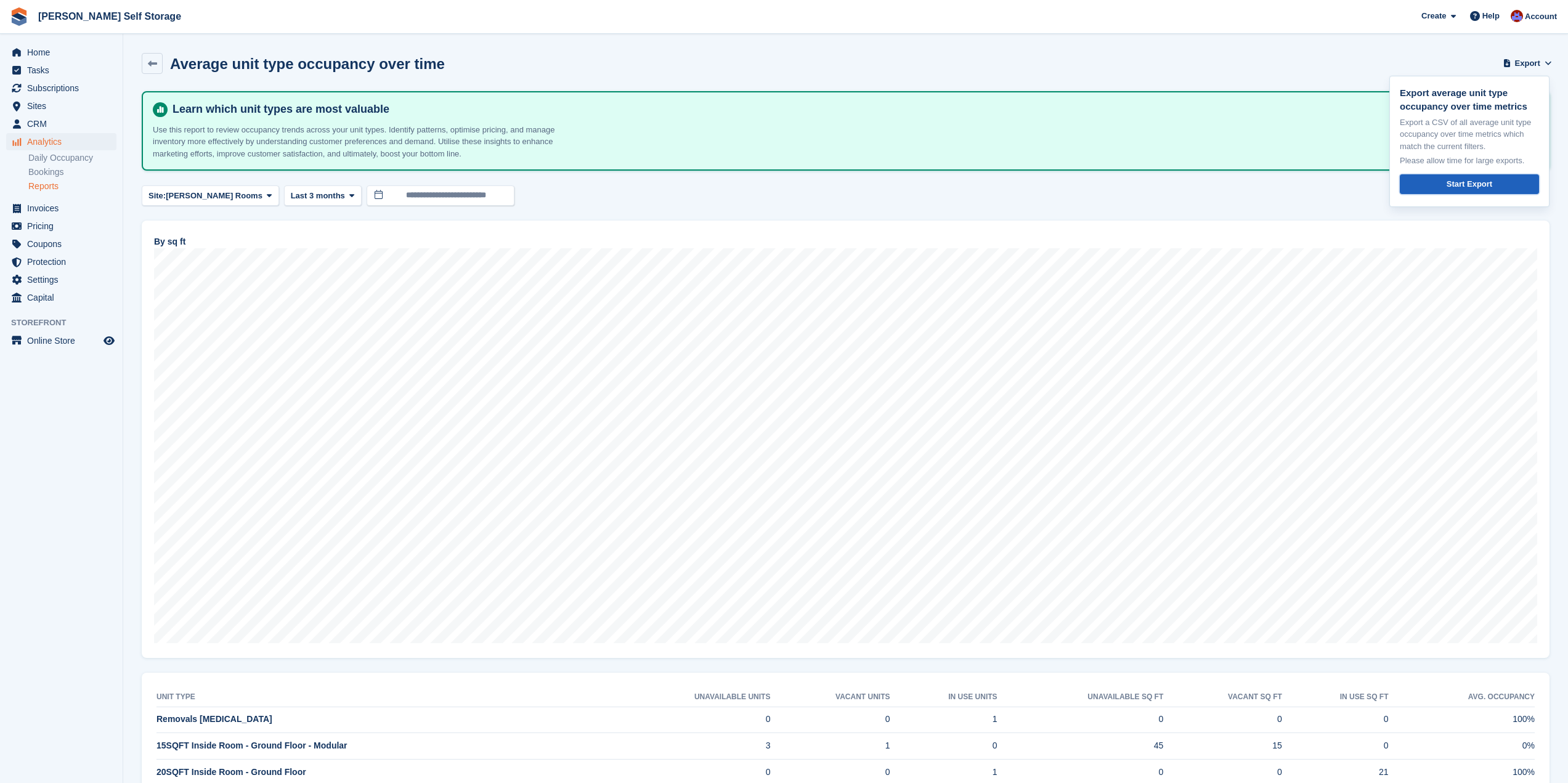
click at [1491, 185] on link "Start Export" at bounding box center [1470, 184] width 140 height 21
drag, startPoint x: 1490, startPoint y: 122, endPoint x: 1299, endPoint y: 17, distance: 218.0
click at [1299, 17] on span "[PERSON_NAME] Self Storage Create Subscription Invoice Contact Deal Discount Pa…" at bounding box center [784, 16] width 1568 height 33
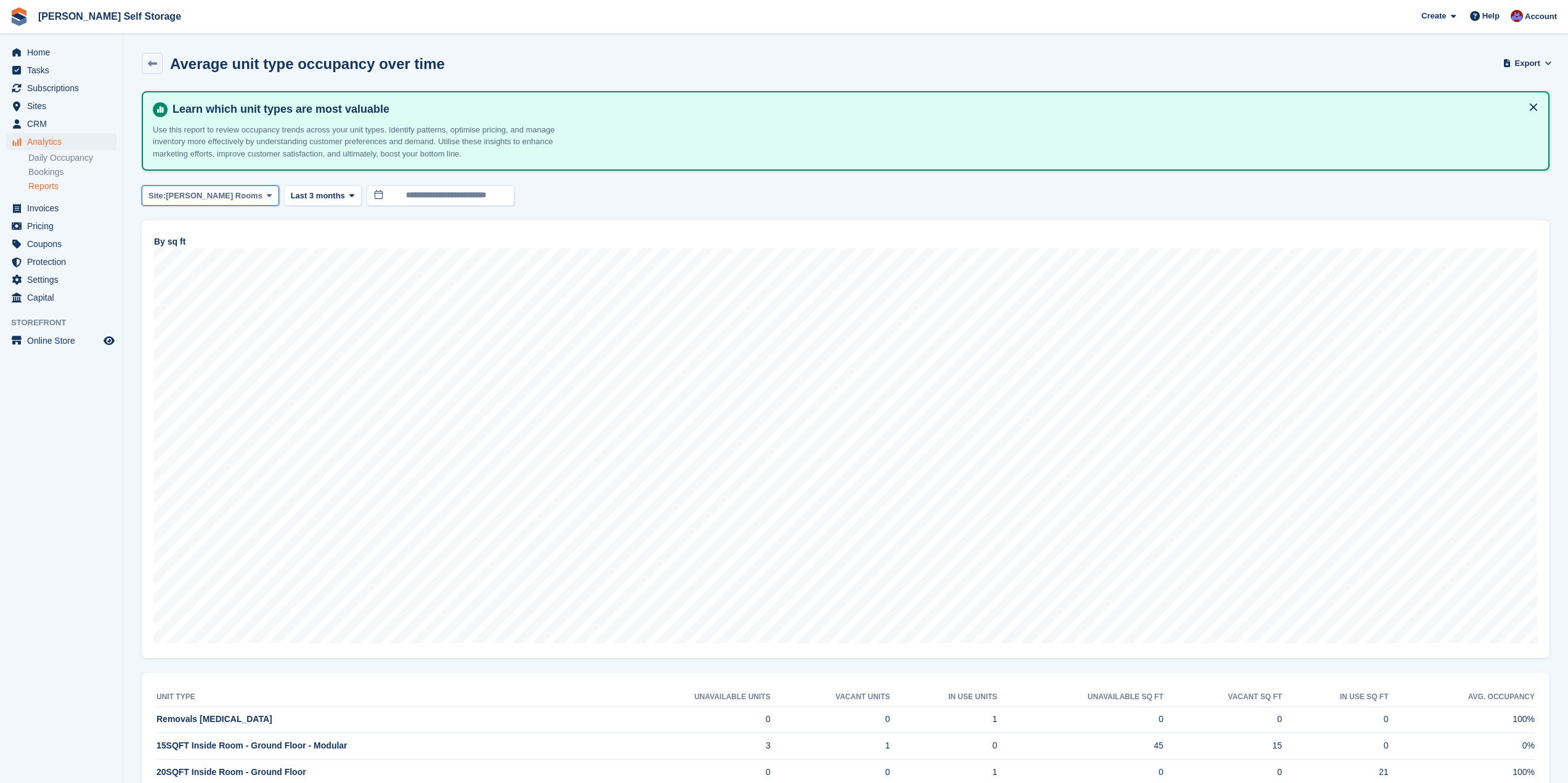
click at [267, 199] on icon at bounding box center [269, 195] width 5 height 8
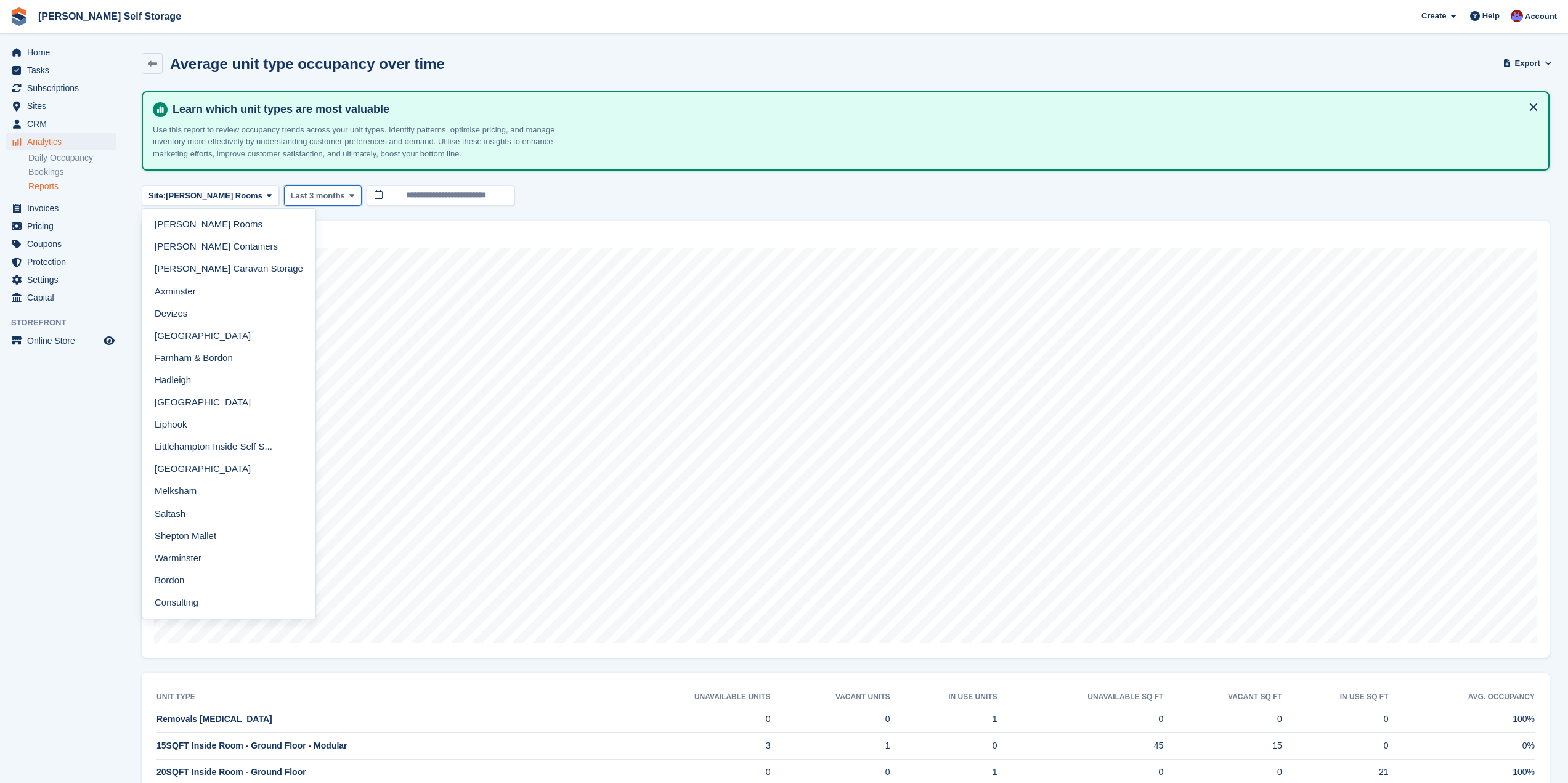
click at [306, 201] on button "Last 3 months" at bounding box center [322, 195] width 78 height 21
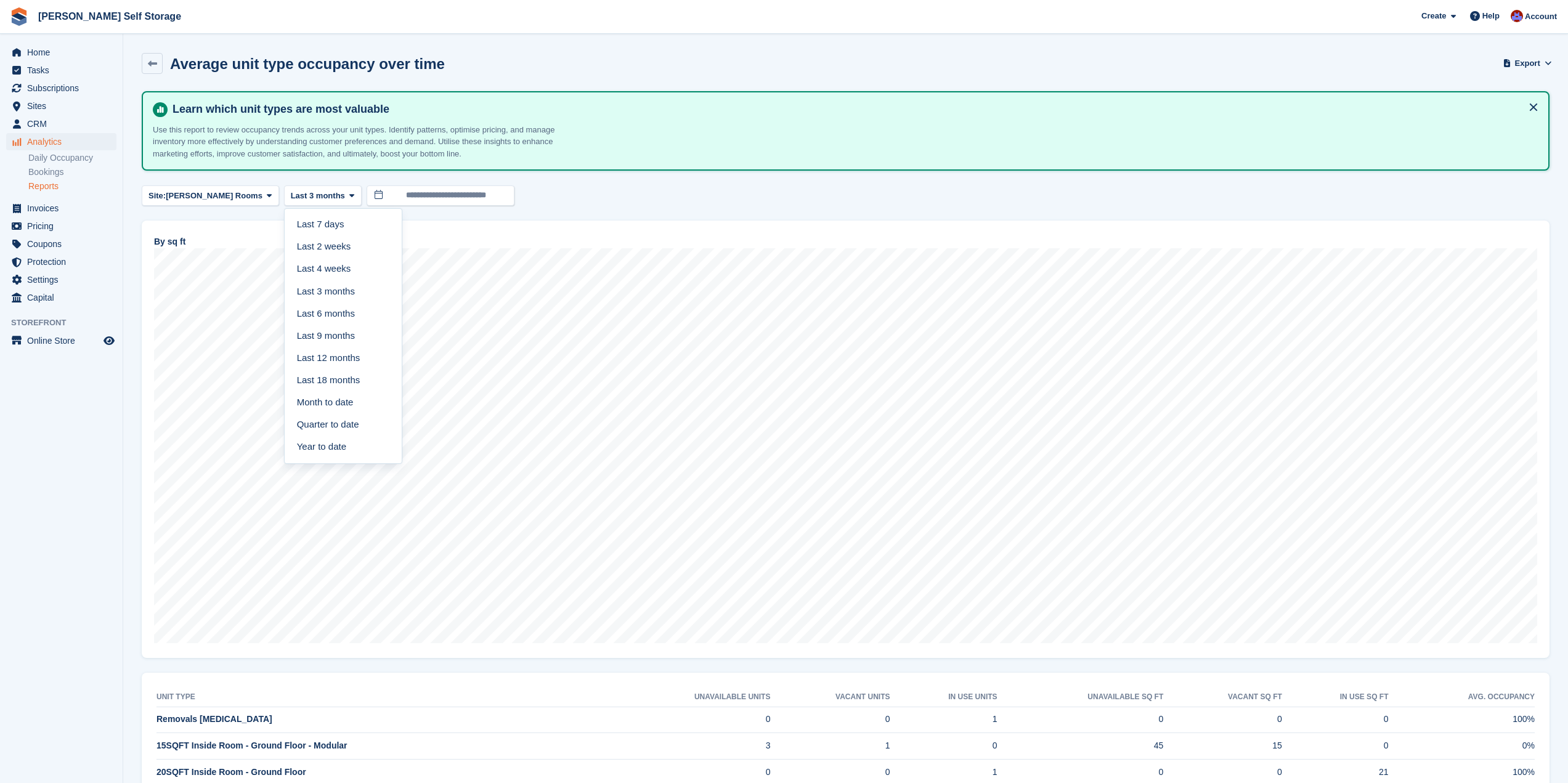
click at [498, 197] on div "Site: [PERSON_NAME] Rooms [PERSON_NAME][GEOGRAPHIC_DATA] [PERSON_NAME] Containe…" at bounding box center [845, 195] width 1408 height 21
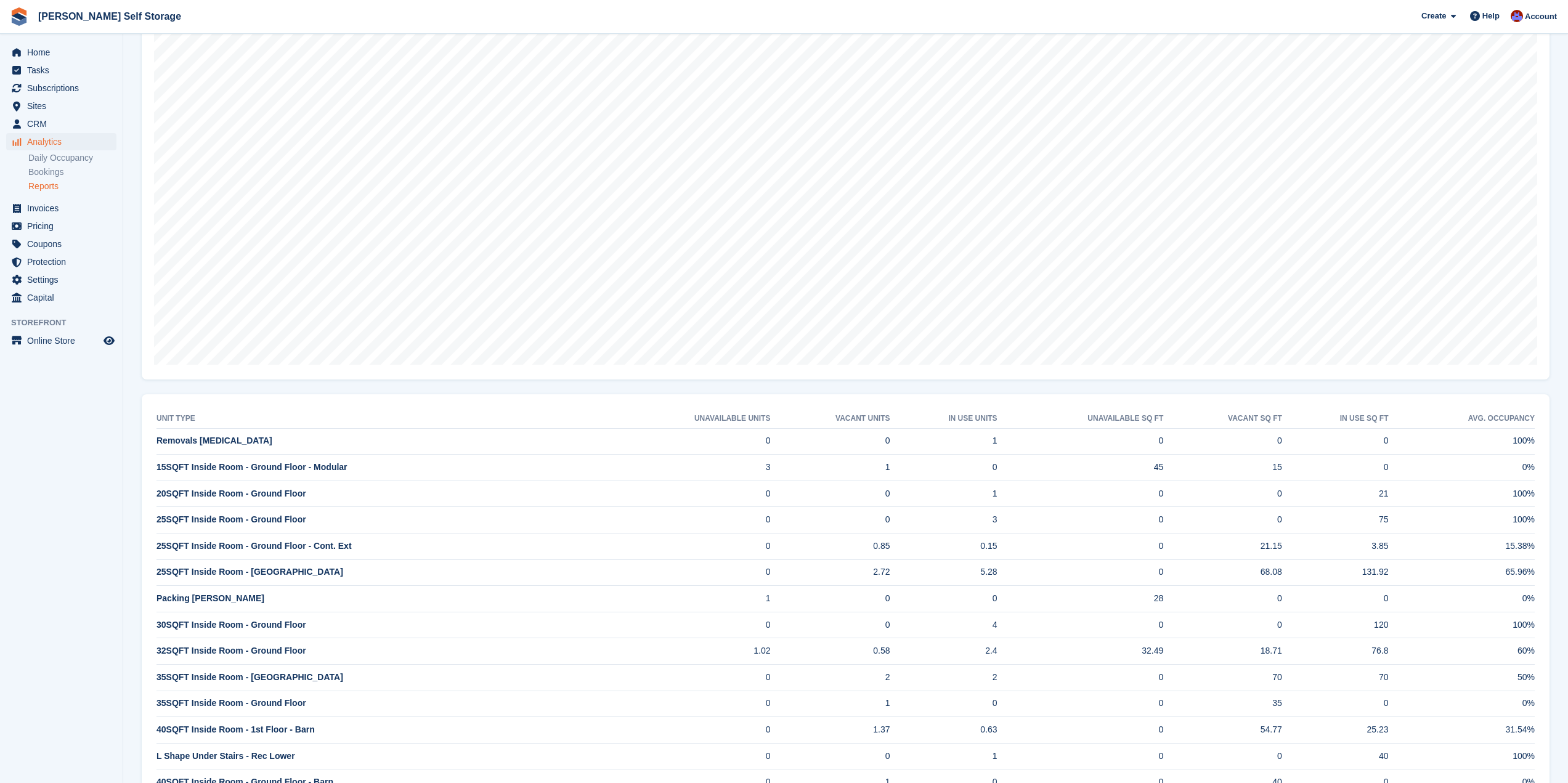
scroll to position [267, 0]
